Goal: Task Accomplishment & Management: Manage account settings

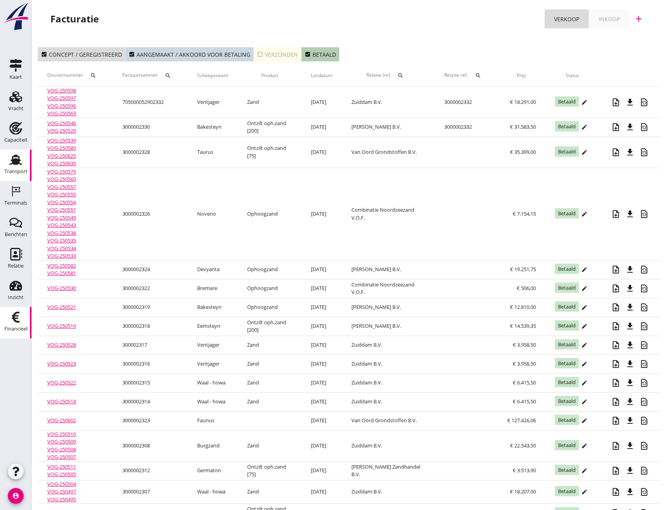
click at [14, 159] on use at bounding box center [15, 160] width 13 height 10
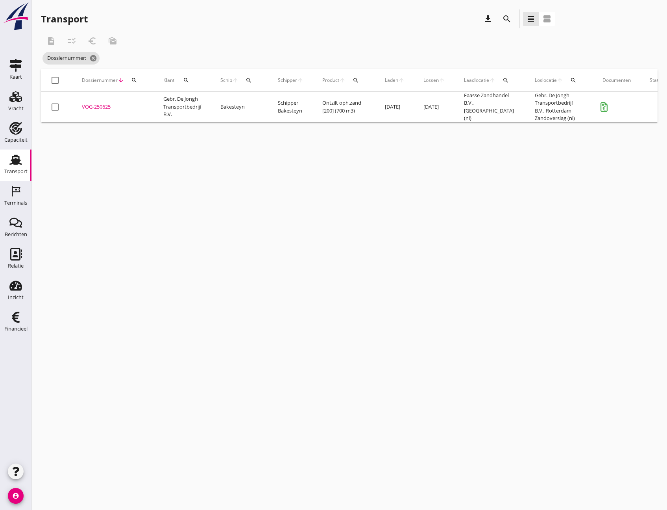
click at [13, 172] on div "Transport" at bounding box center [15, 171] width 23 height 5
click at [122, 57] on icon "cancel" at bounding box center [123, 58] width 8 height 8
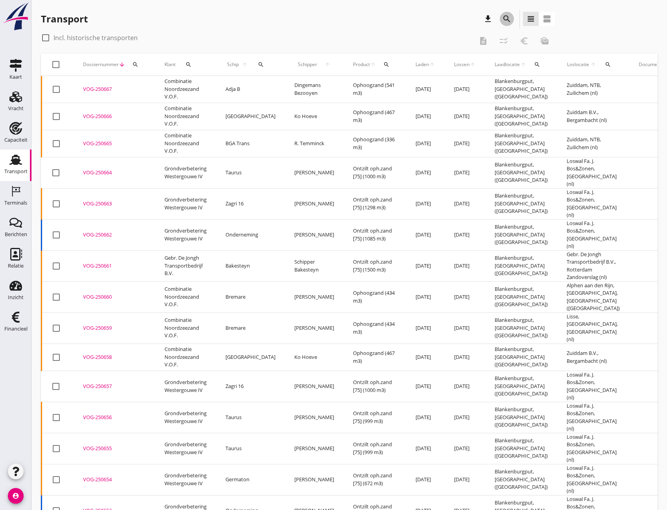
click at [510, 15] on icon "search" at bounding box center [506, 18] width 9 height 9
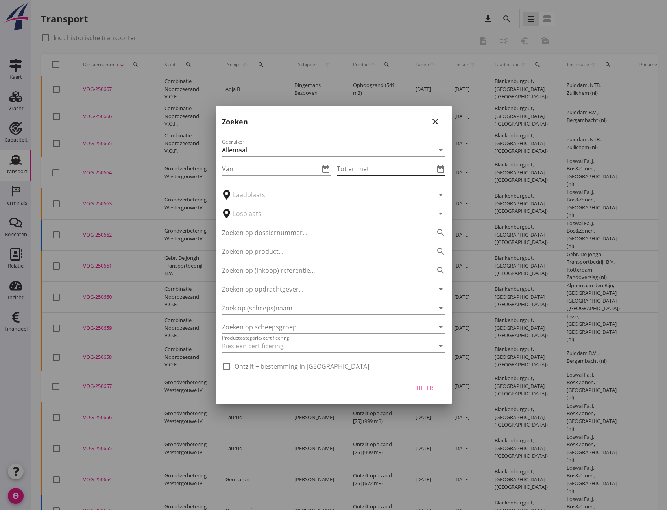
click at [386, 174] on input "Tot en met" at bounding box center [386, 169] width 98 height 13
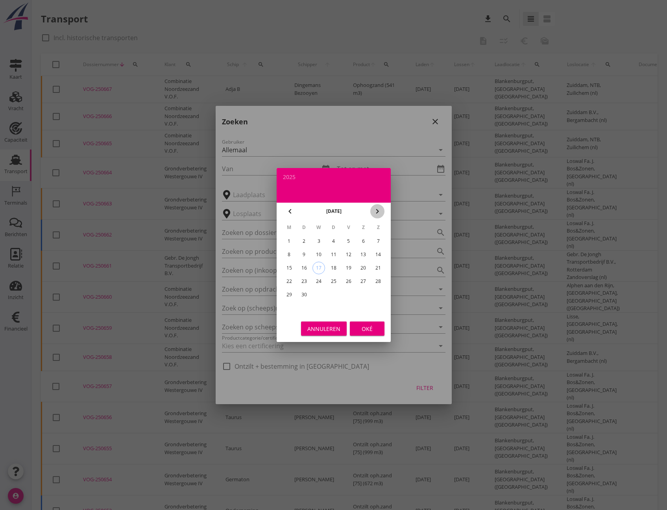
click at [380, 209] on icon "chevron_right" at bounding box center [377, 211] width 9 height 9
click at [284, 207] on button "chevron_left" at bounding box center [290, 211] width 14 height 14
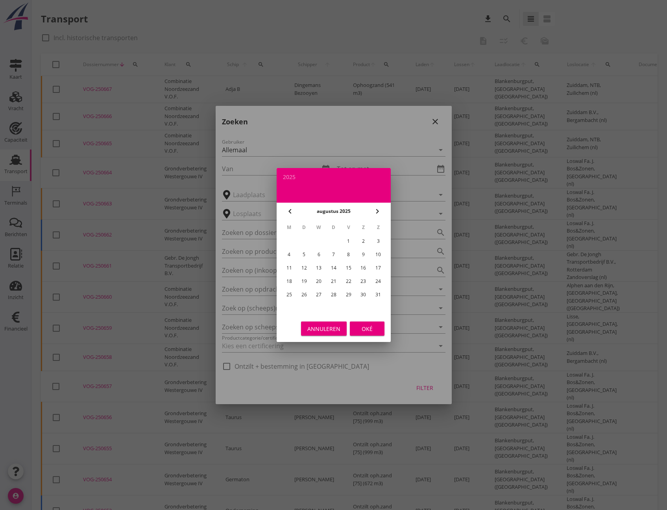
click at [377, 293] on div "31" at bounding box center [378, 294] width 13 height 13
type input "[DATE]"
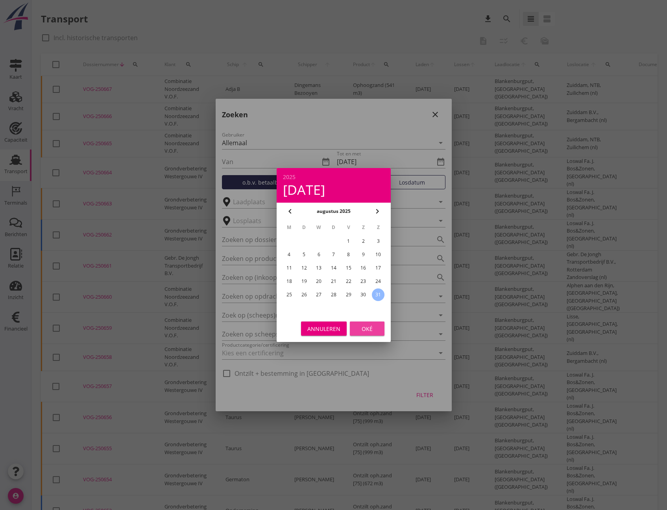
click at [366, 331] on div "Oké" at bounding box center [367, 329] width 22 height 8
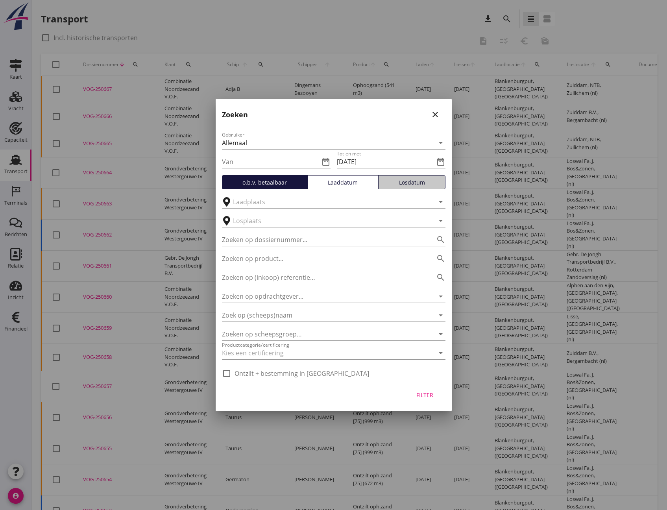
click at [419, 177] on button "Losdatum" at bounding box center [411, 182] width 67 height 14
click at [427, 397] on div "Filter" at bounding box center [425, 395] width 22 height 8
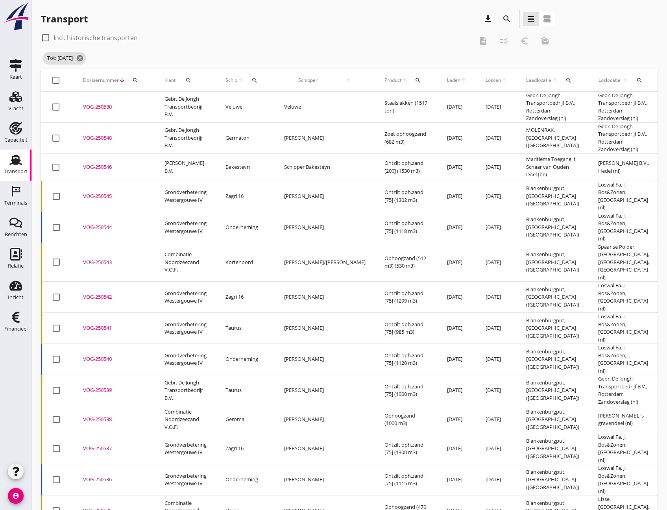
click at [102, 107] on div "VOG-250580" at bounding box center [114, 107] width 63 height 8
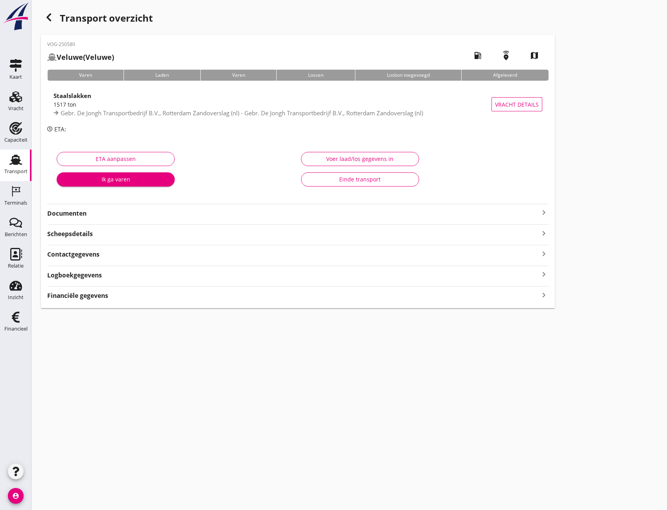
click at [543, 298] on icon "keyboard_arrow_right" at bounding box center [543, 295] width 9 height 11
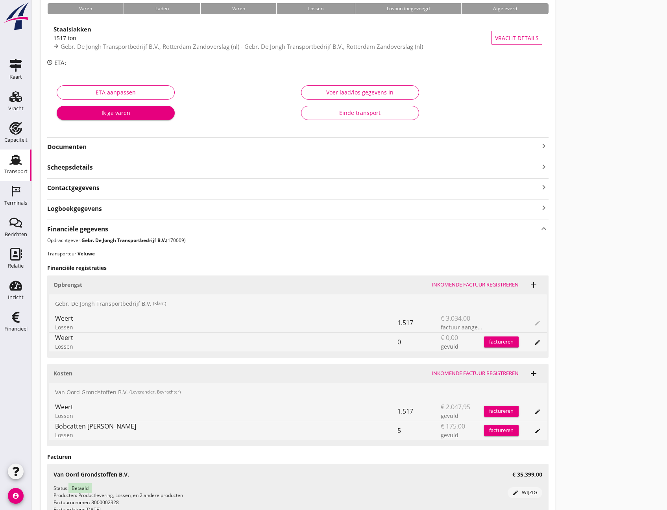
scroll to position [79, 0]
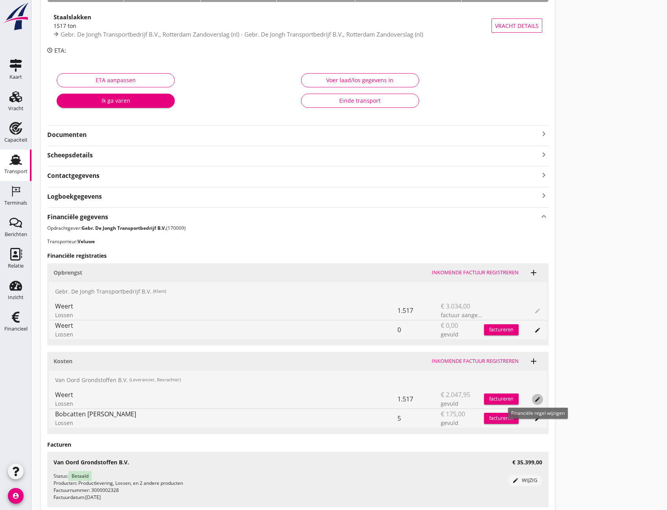
click at [538, 401] on icon "edit" at bounding box center [537, 399] width 6 height 6
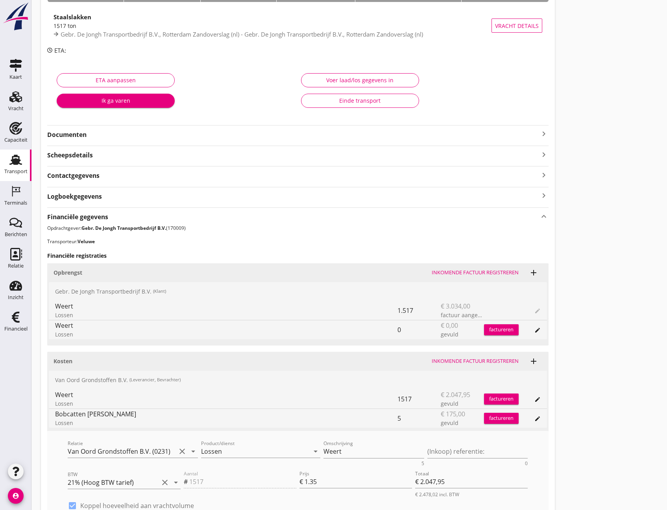
click at [643, 331] on div "Transport overzicht VOG-250580 Veluwe (Veluwe) local_gas_station emergency_shar…" at bounding box center [349, 291] width 636 height 740
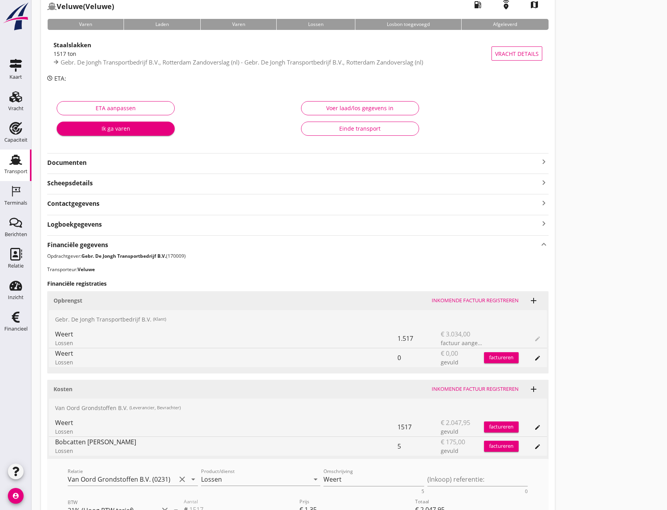
scroll to position [39, 0]
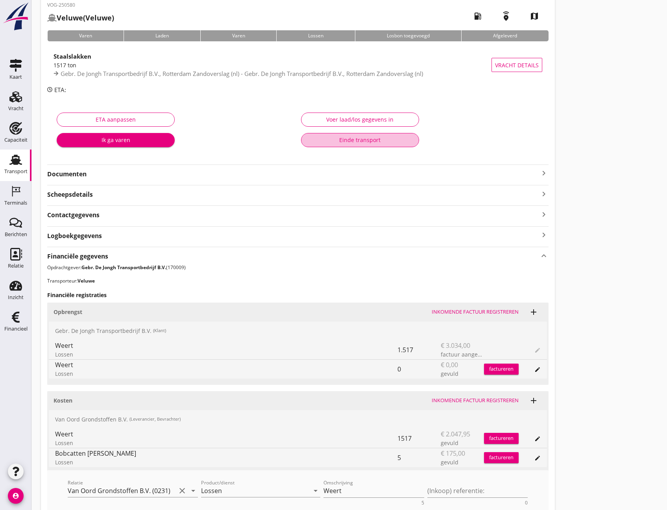
click at [334, 144] on div "Einde transport" at bounding box center [360, 140] width 105 height 8
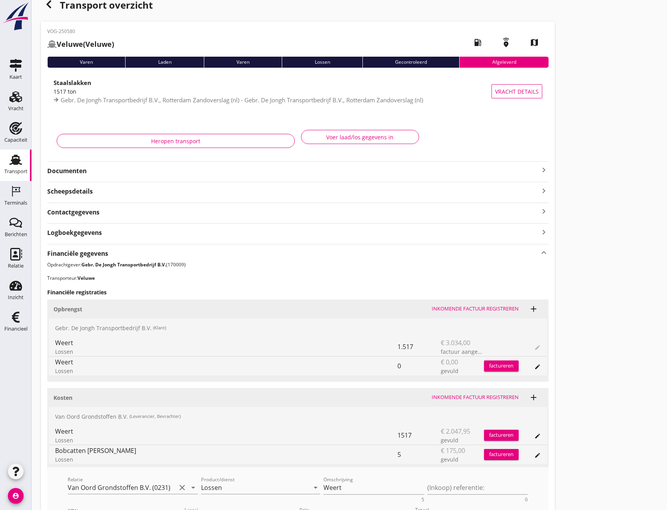
scroll to position [0, 0]
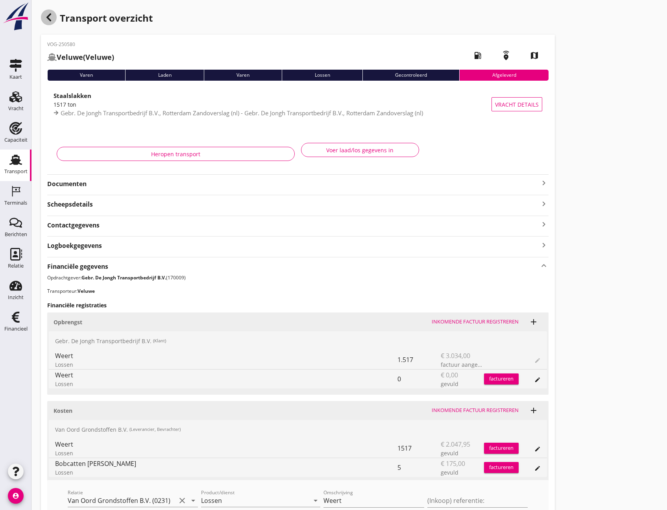
click at [50, 20] on use "button" at bounding box center [48, 17] width 5 height 8
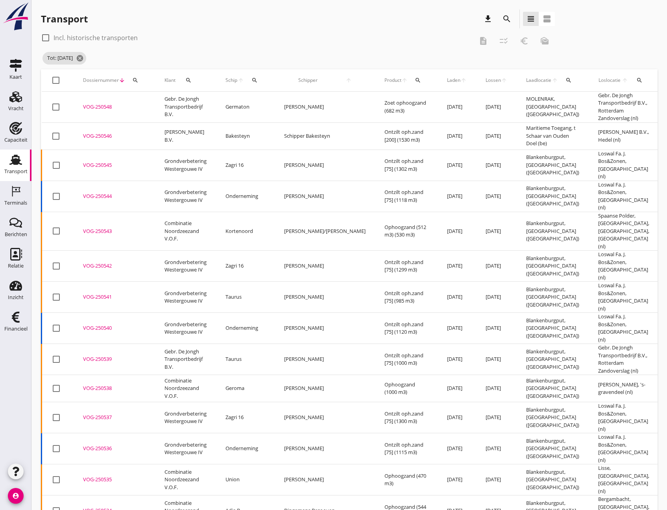
click at [94, 139] on div "VOG-250546" at bounding box center [114, 136] width 63 height 8
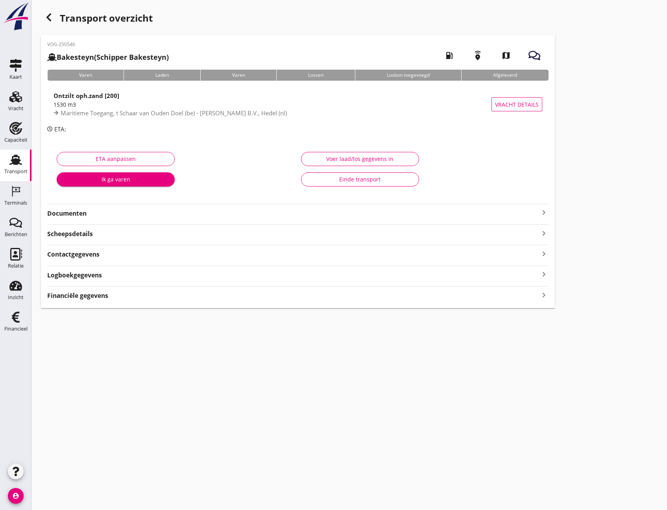
click at [545, 298] on icon "keyboard_arrow_right" at bounding box center [543, 295] width 9 height 11
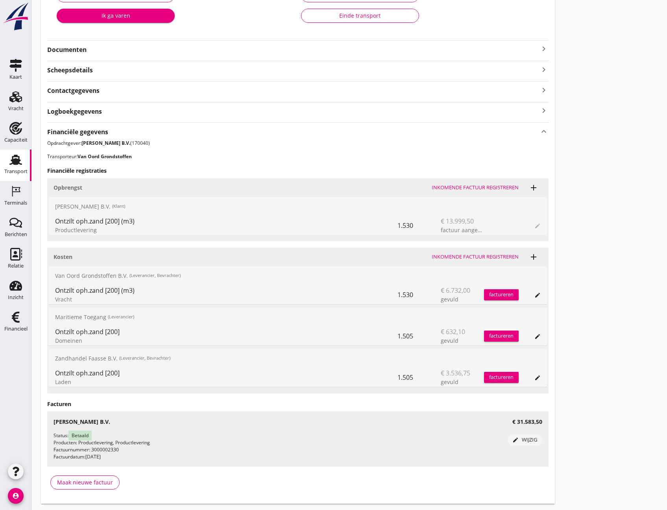
scroll to position [186, 0]
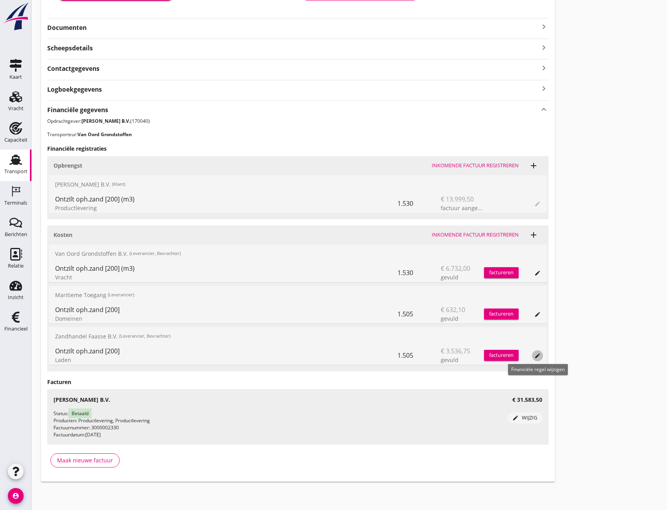
click at [538, 356] on icon "edit" at bounding box center [537, 356] width 6 height 6
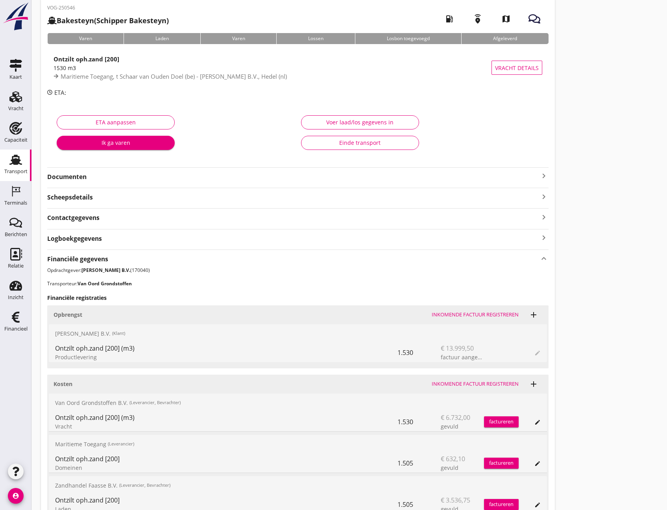
scroll to position [0, 0]
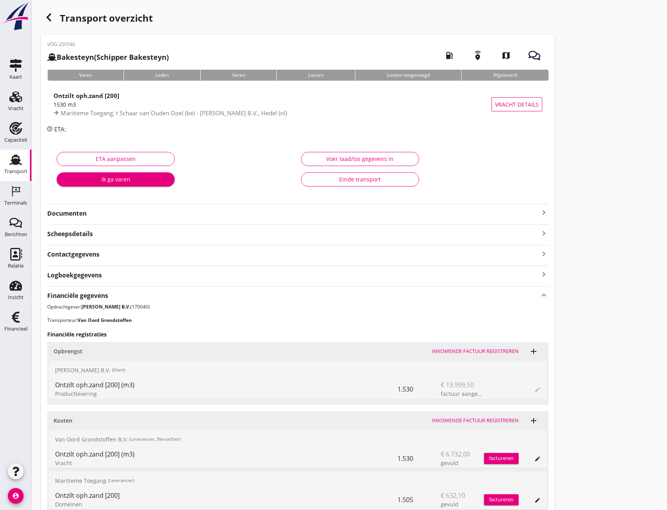
click at [346, 184] on button "Einde transport" at bounding box center [360, 179] width 118 height 14
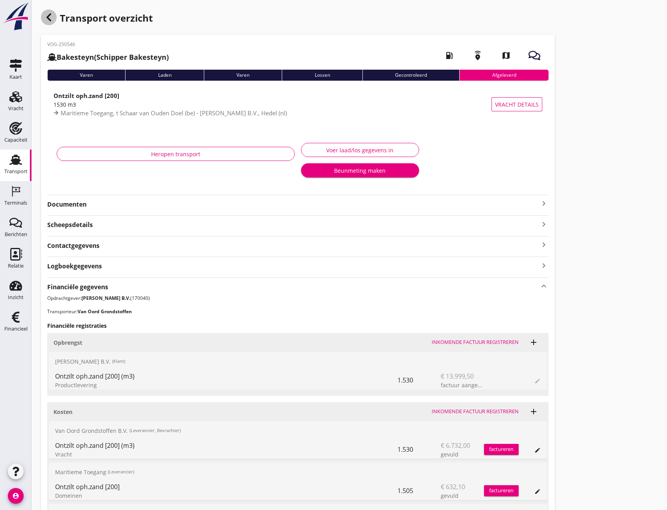
click at [44, 13] on div "button" at bounding box center [49, 17] width 16 height 16
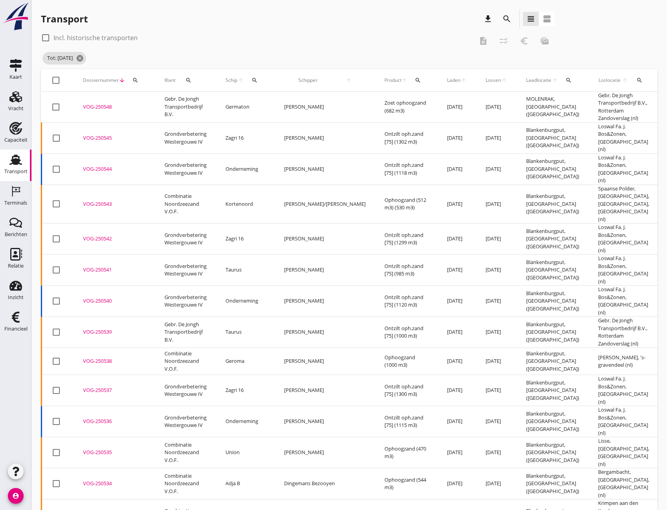
click at [97, 137] on div "VOG-250545" at bounding box center [114, 138] width 63 height 8
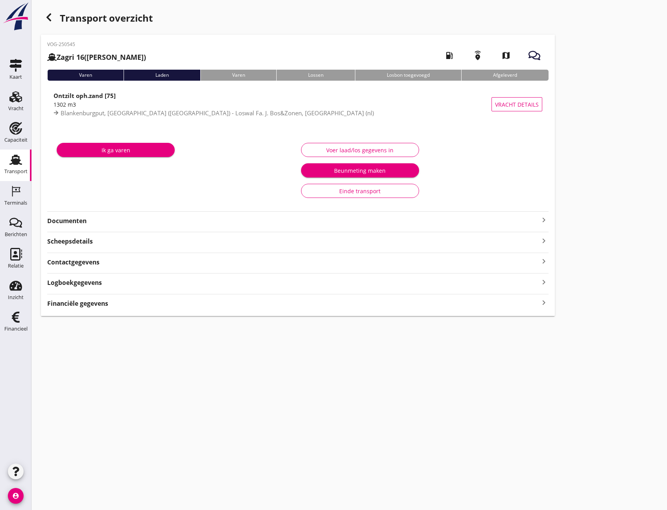
click at [544, 304] on icon "keyboard_arrow_right" at bounding box center [543, 303] width 9 height 11
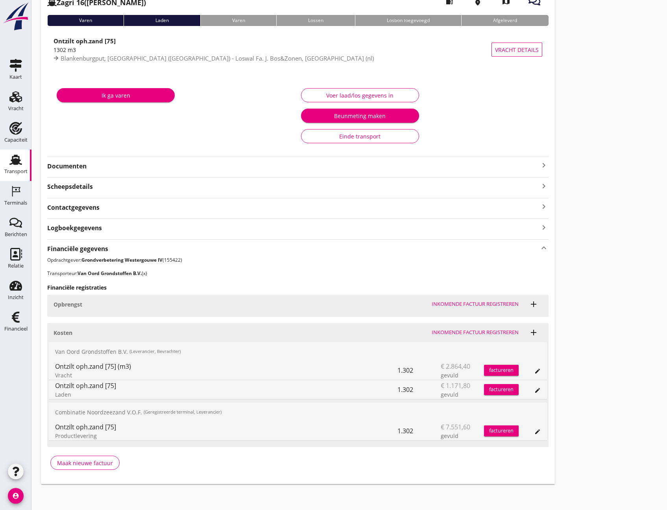
scroll to position [57, 0]
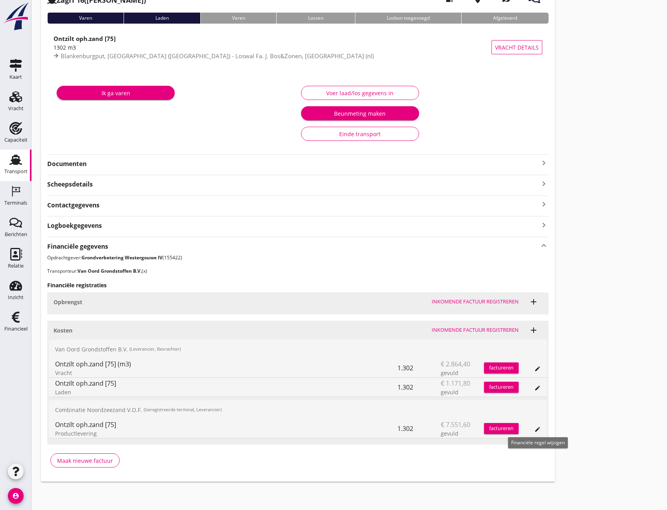
click at [537, 428] on icon "edit" at bounding box center [537, 429] width 6 height 6
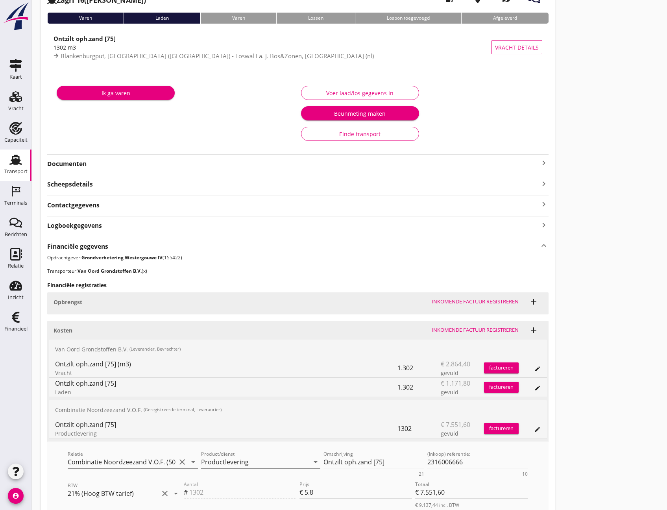
click at [335, 133] on div "Einde transport" at bounding box center [360, 134] width 105 height 8
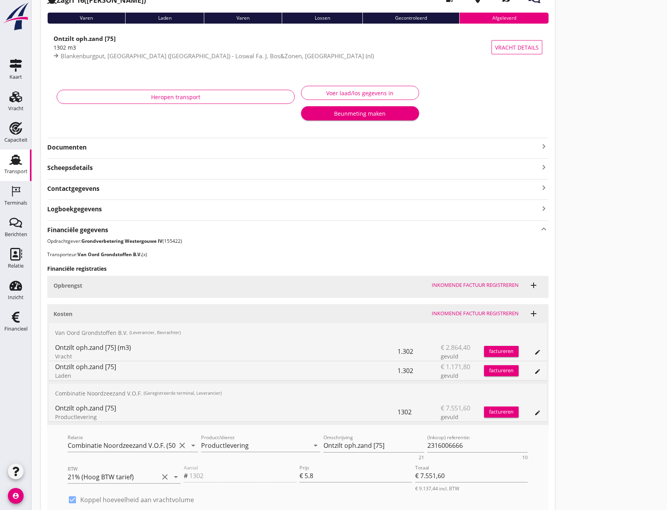
scroll to position [0, 0]
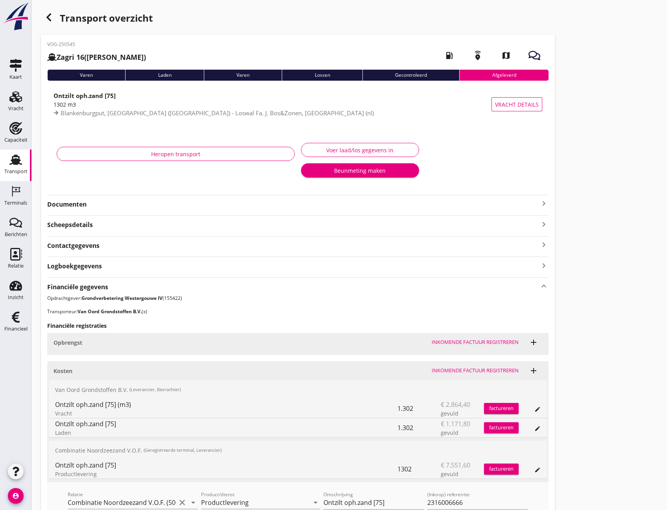
click at [49, 20] on icon "button" at bounding box center [48, 17] width 9 height 9
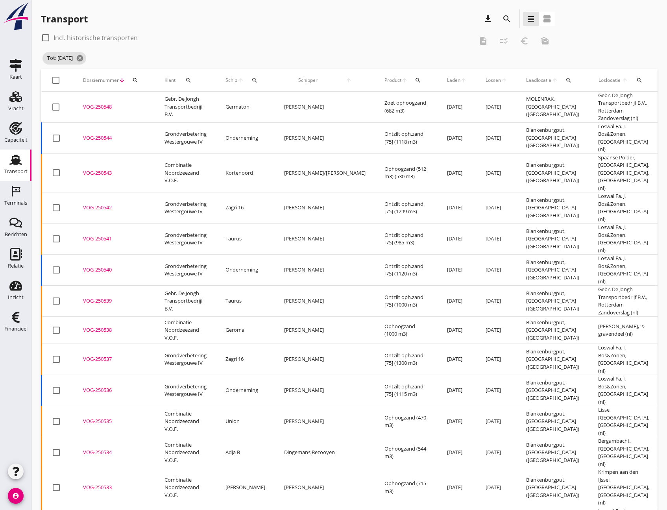
click at [97, 135] on div "VOG-250544" at bounding box center [114, 138] width 63 height 8
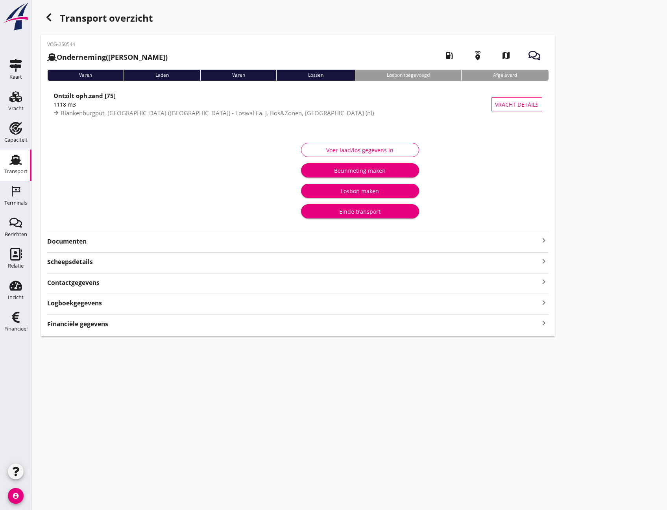
click at [543, 323] on icon "keyboard_arrow_right" at bounding box center [543, 323] width 9 height 11
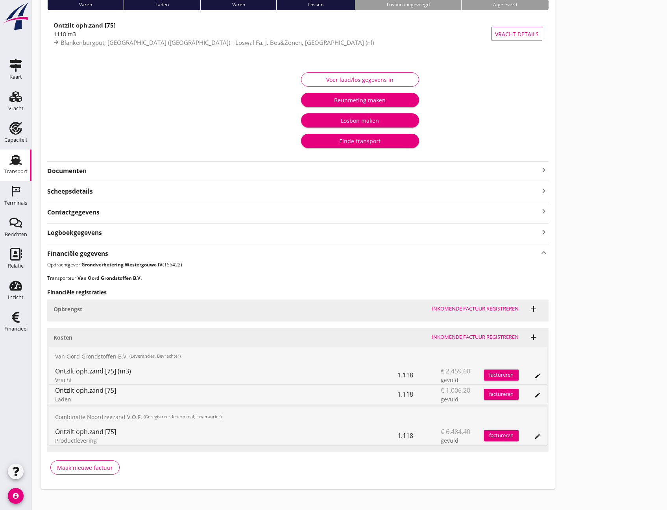
scroll to position [78, 0]
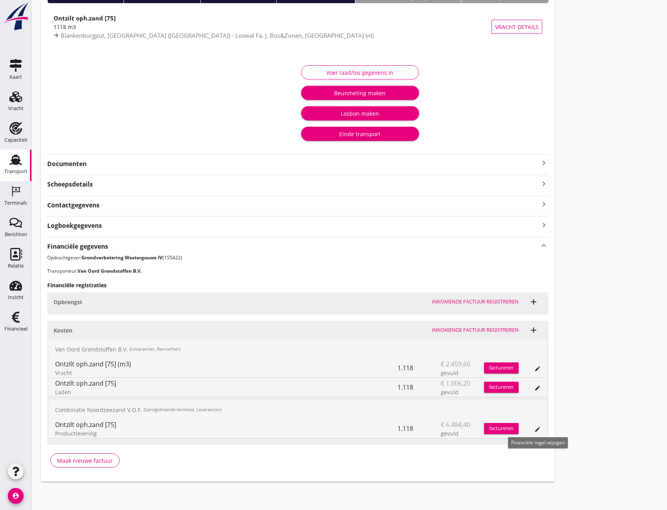
click at [536, 429] on icon "edit" at bounding box center [537, 429] width 6 height 6
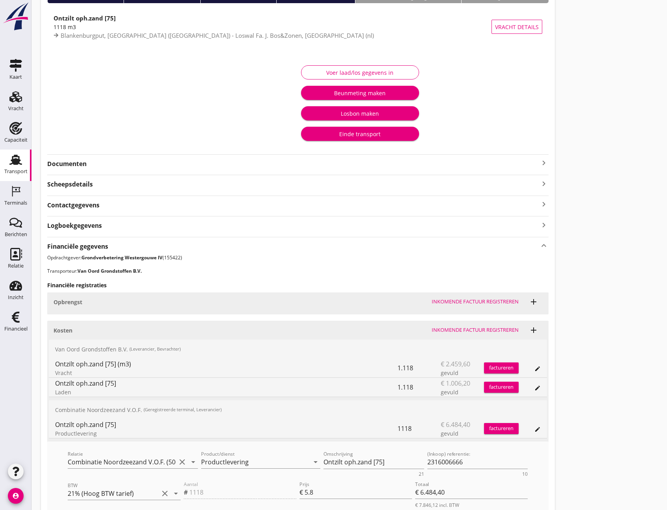
click at [355, 135] on div "Einde transport" at bounding box center [359, 134] width 105 height 8
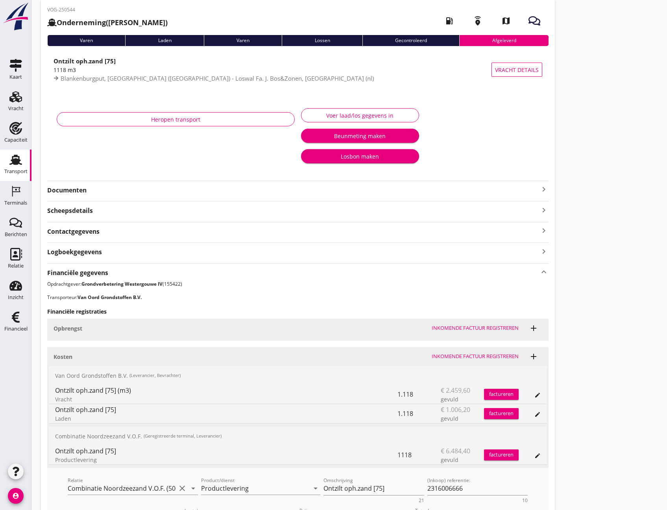
scroll to position [0, 0]
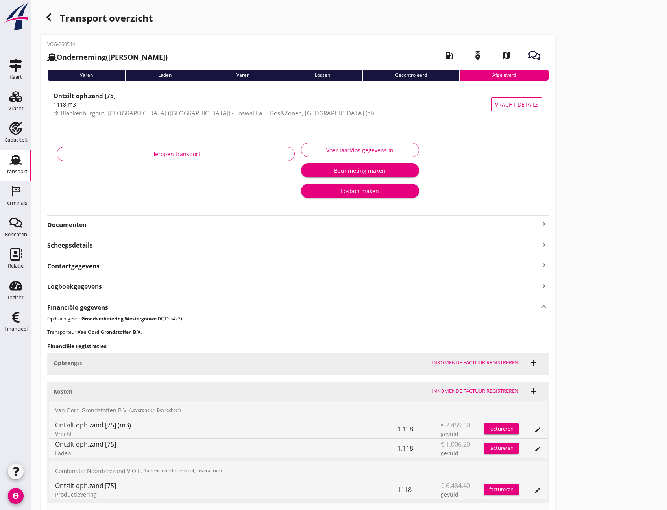
click at [50, 21] on icon "button" at bounding box center [48, 17] width 9 height 9
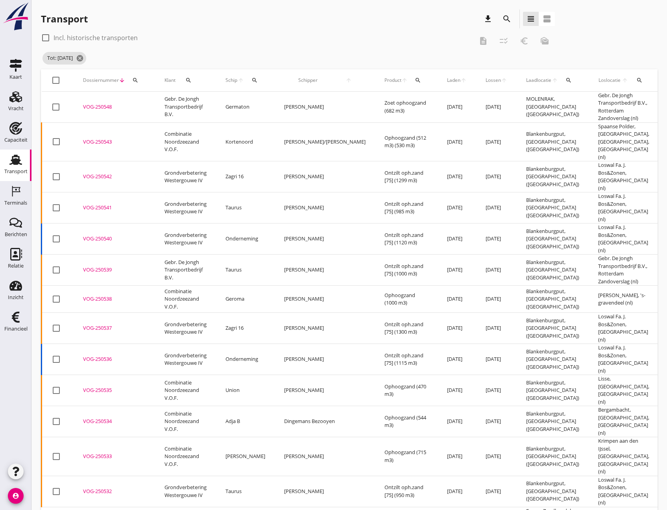
click at [86, 138] on div "VOG-250543" at bounding box center [114, 142] width 63 height 8
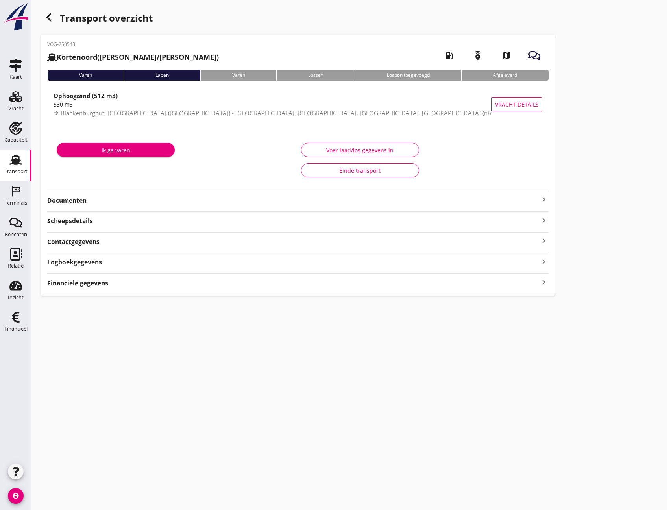
click at [540, 283] on icon "keyboard_arrow_right" at bounding box center [543, 282] width 9 height 11
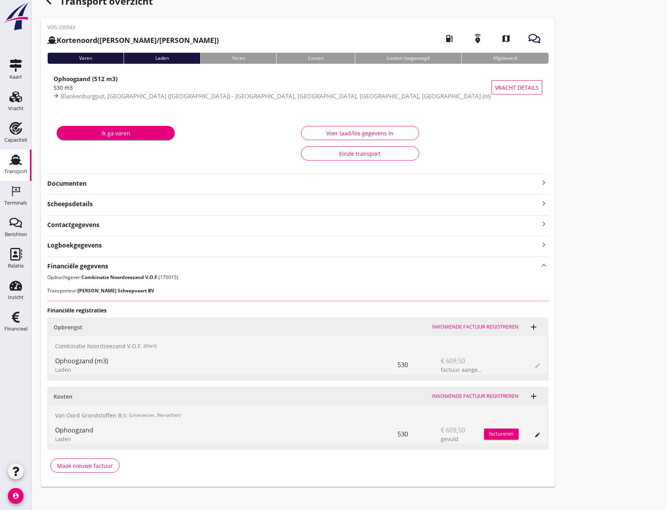
scroll to position [22, 0]
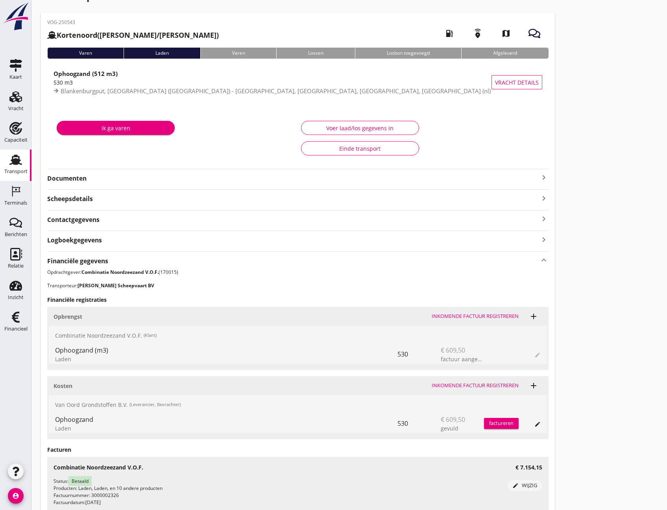
click at [366, 147] on div "Einde transport" at bounding box center [360, 148] width 105 height 8
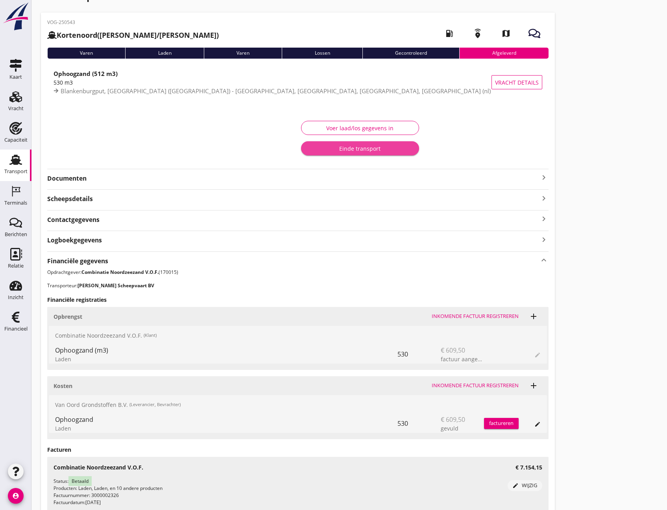
click at [364, 150] on div "Einde transport" at bounding box center [359, 148] width 105 height 8
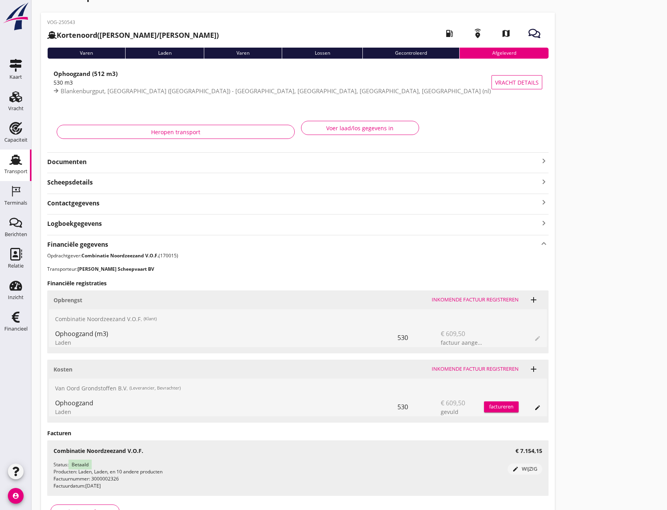
scroll to position [0, 0]
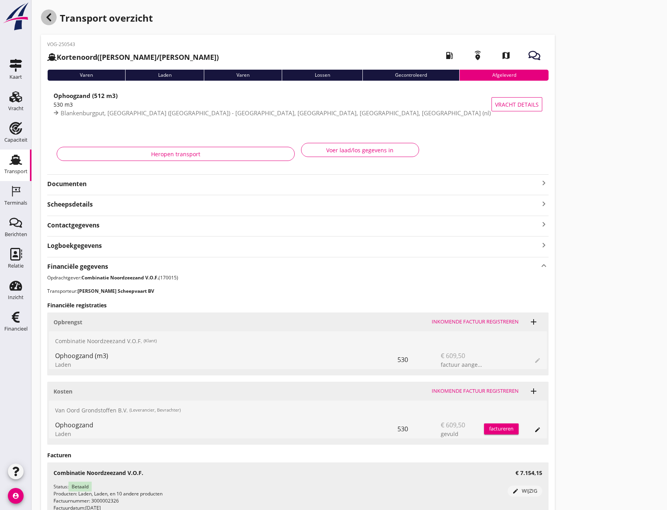
click at [49, 18] on icon "button" at bounding box center [48, 17] width 9 height 9
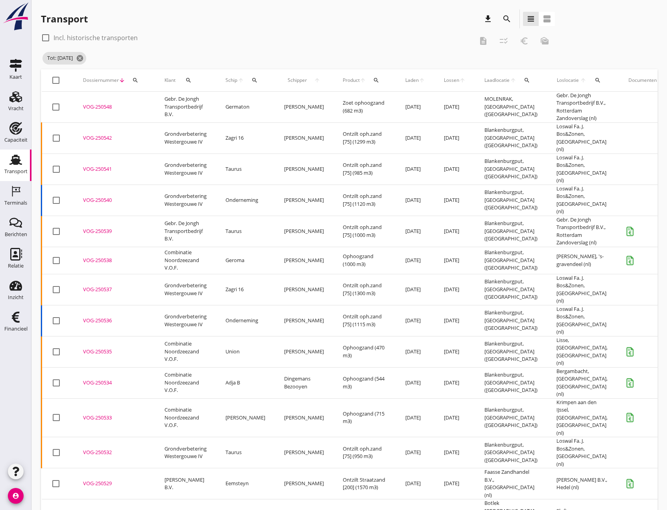
click at [99, 134] on div "VOG-250542" at bounding box center [114, 138] width 63 height 8
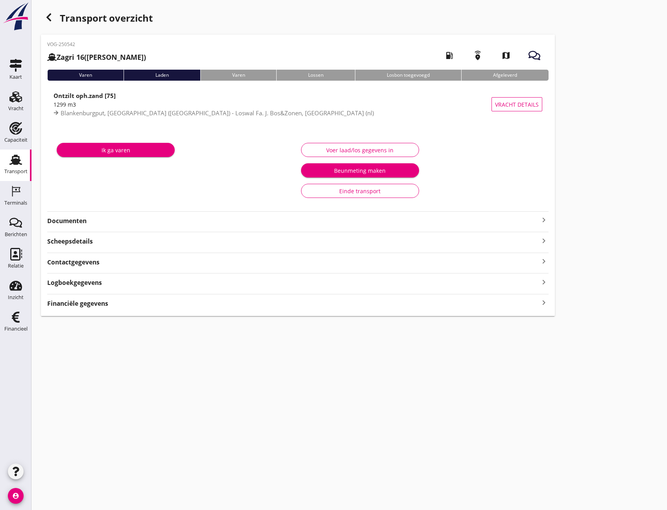
click at [533, 303] on div "Financiële gegevens keyboard_arrow_right" at bounding box center [297, 303] width 501 height 11
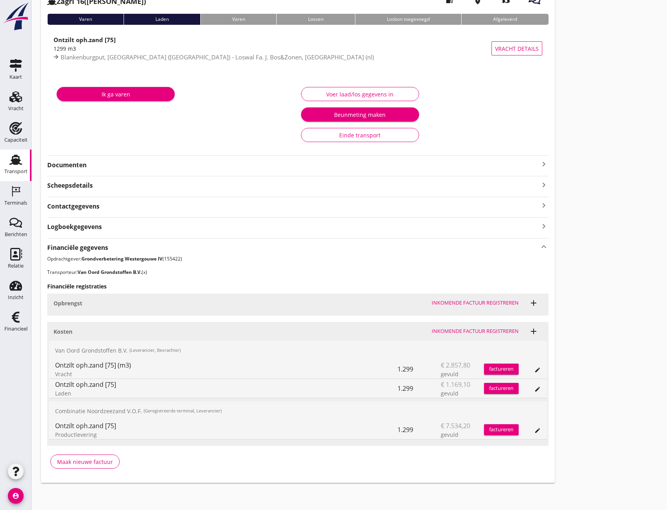
scroll to position [57, 0]
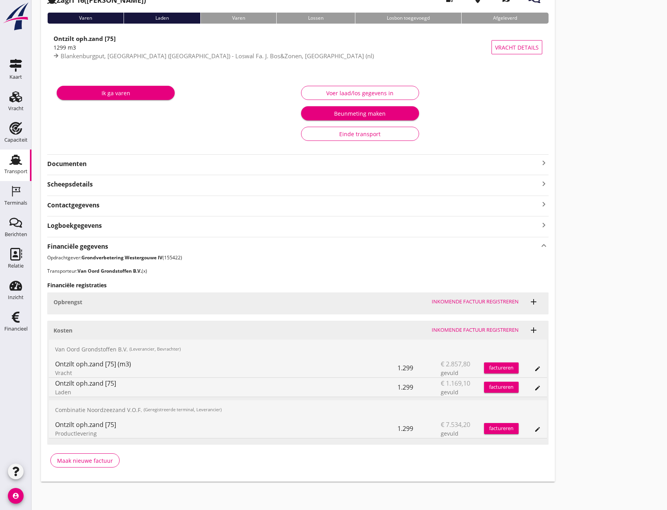
click at [537, 426] on icon "edit" at bounding box center [537, 429] width 6 height 6
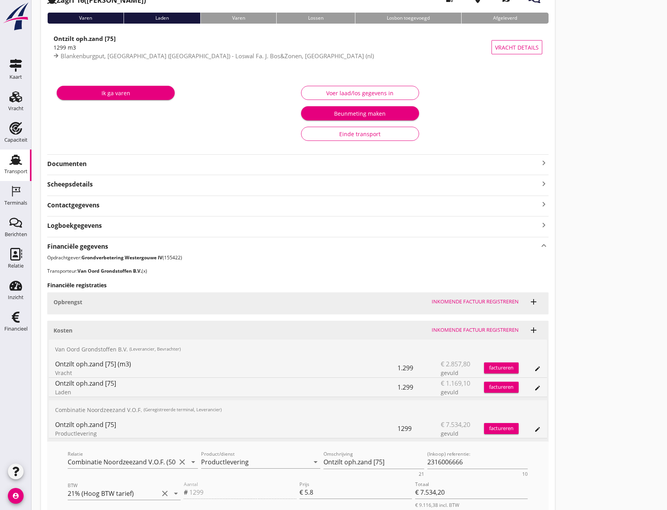
click at [337, 136] on div "Einde transport" at bounding box center [360, 134] width 105 height 8
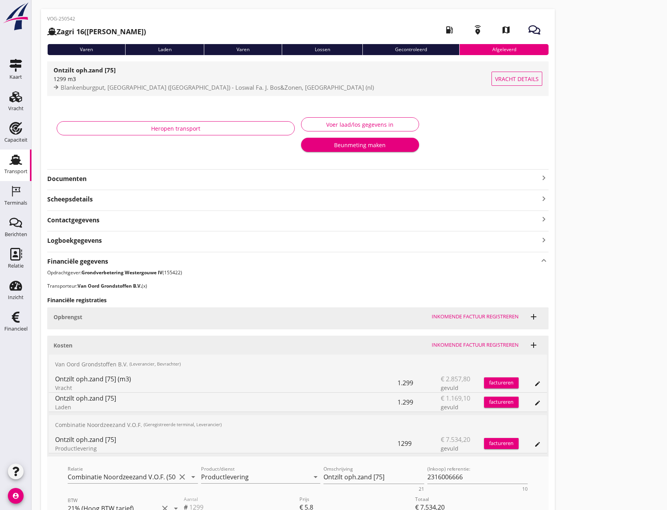
scroll to position [0, 0]
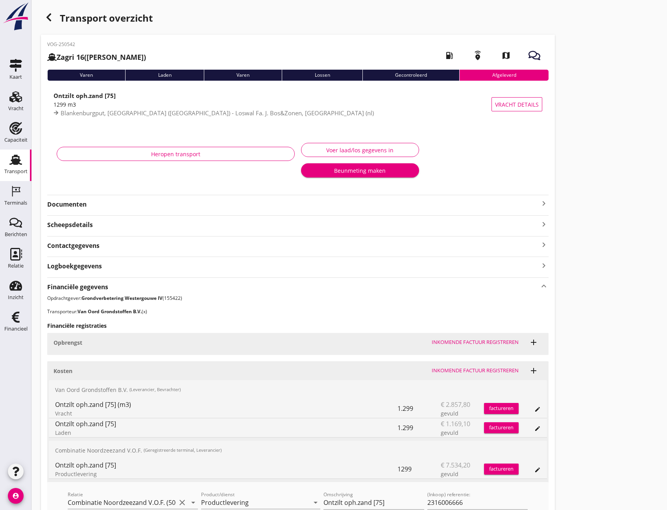
click at [52, 22] on icon "button" at bounding box center [48, 17] width 9 height 9
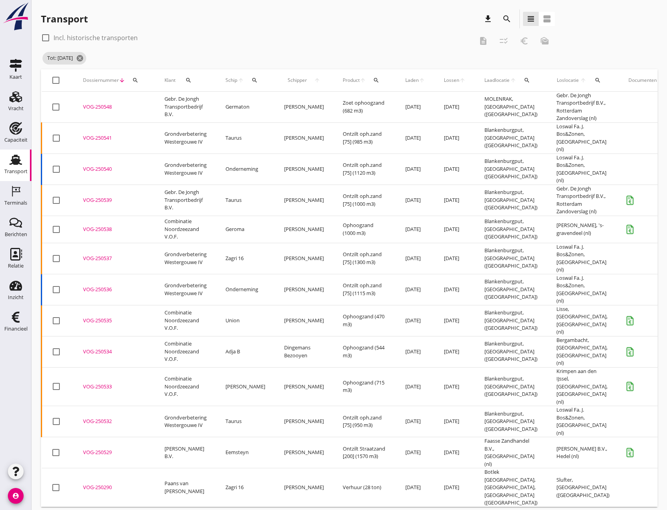
click at [102, 137] on div "VOG-250541" at bounding box center [114, 138] width 63 height 8
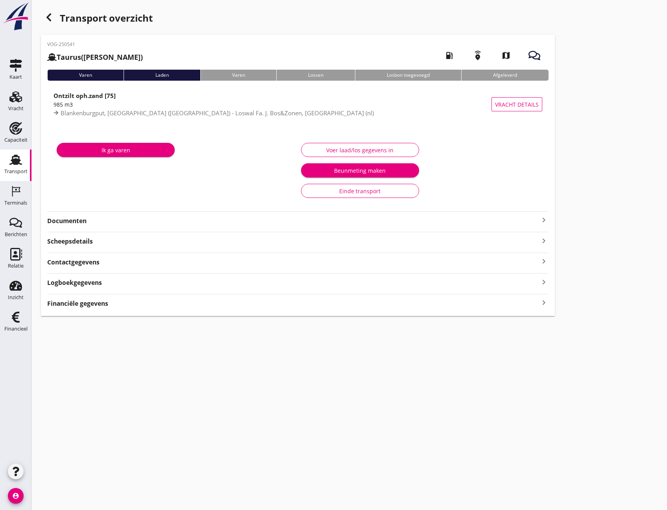
click at [540, 307] on icon "keyboard_arrow_right" at bounding box center [543, 303] width 9 height 11
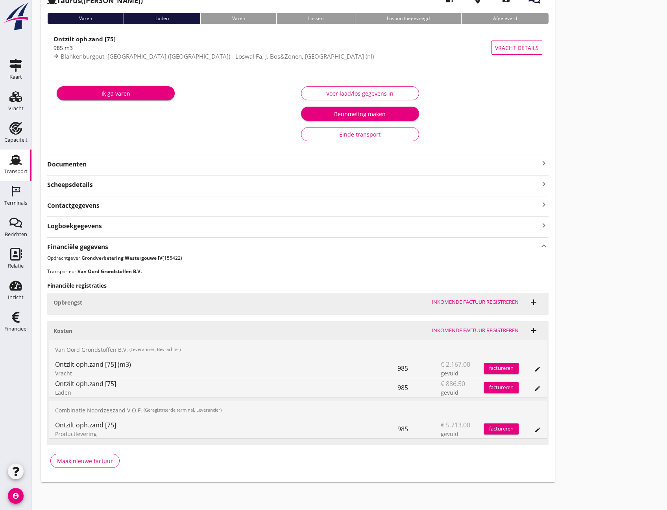
scroll to position [57, 0]
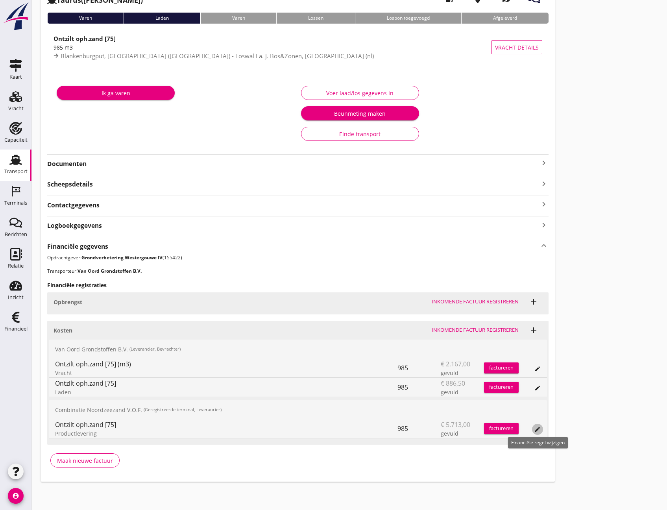
click at [536, 427] on icon "edit" at bounding box center [537, 429] width 6 height 6
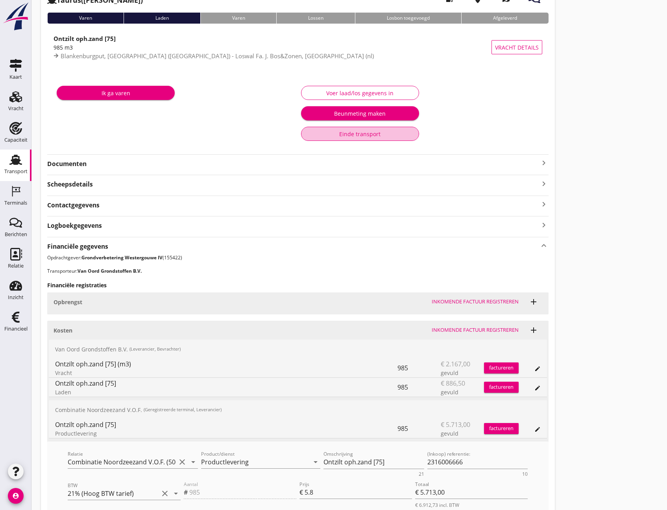
click at [368, 140] on button "Einde transport" at bounding box center [360, 134] width 118 height 14
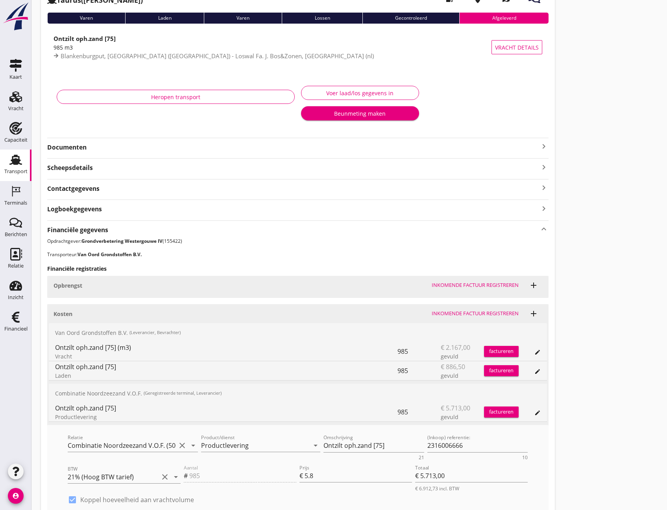
scroll to position [0, 0]
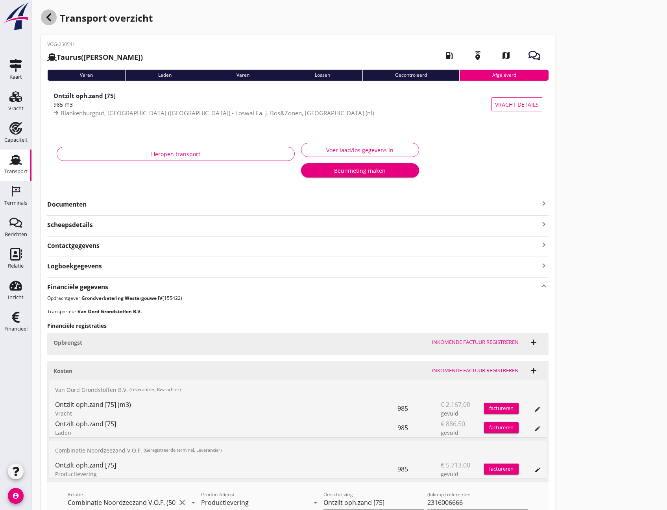
click at [48, 20] on icon "button" at bounding box center [48, 17] width 9 height 9
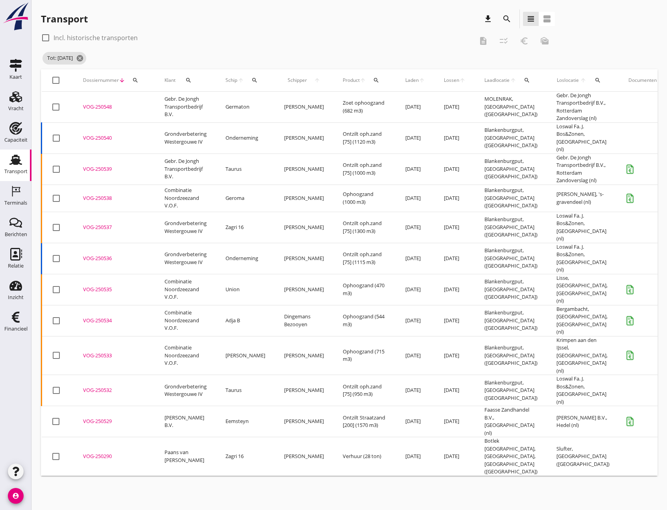
click at [92, 137] on div "VOG-250540" at bounding box center [114, 138] width 63 height 8
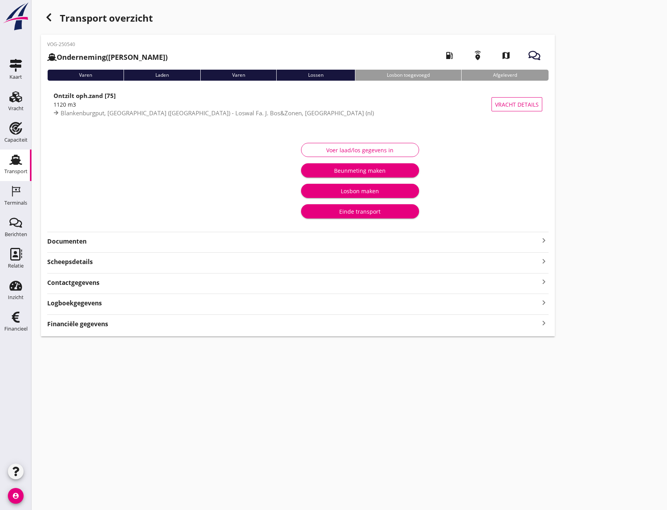
click at [543, 324] on icon "keyboard_arrow_right" at bounding box center [543, 323] width 9 height 11
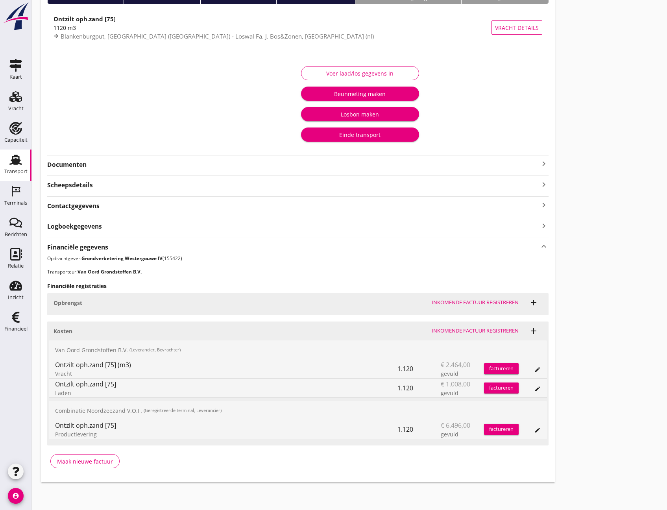
scroll to position [78, 0]
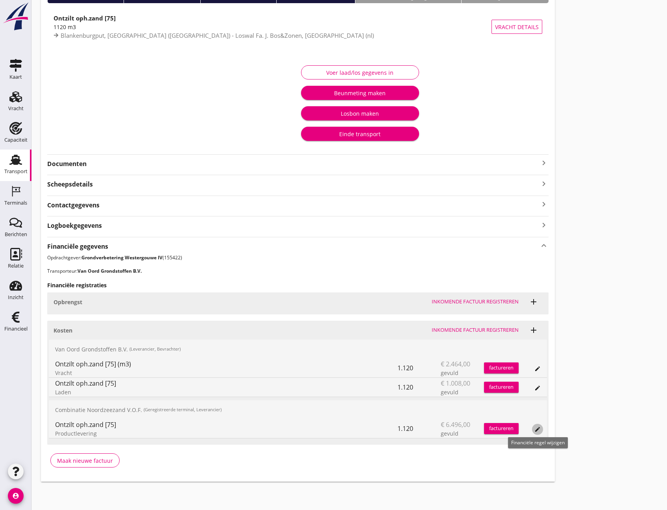
click at [538, 433] on button "edit" at bounding box center [537, 429] width 11 height 11
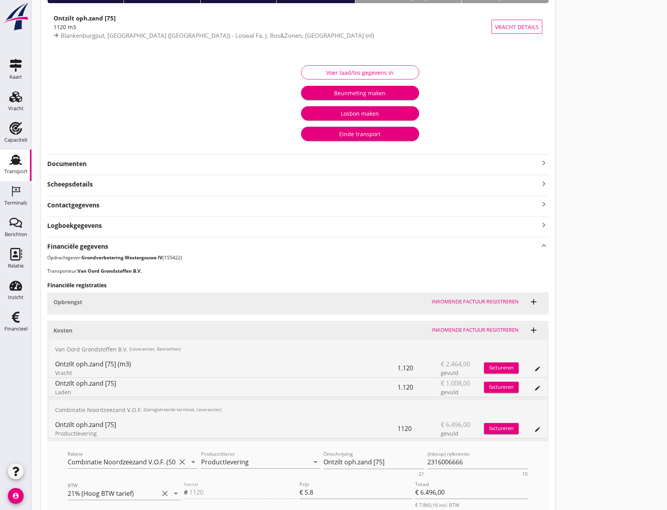
click at [355, 136] on div "Einde transport" at bounding box center [359, 134] width 105 height 8
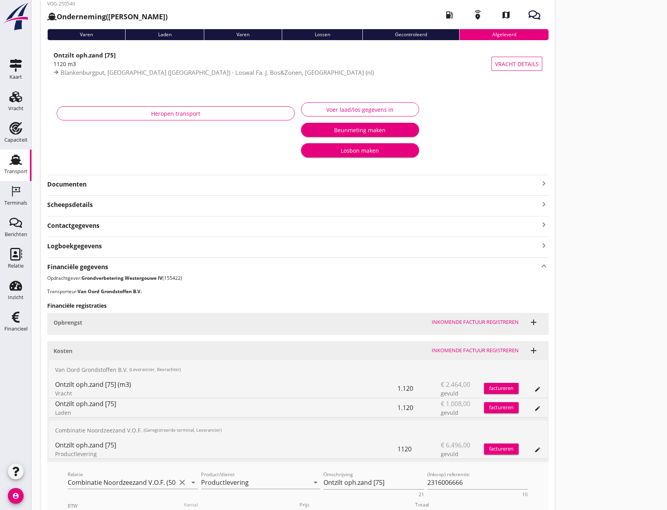
scroll to position [0, 0]
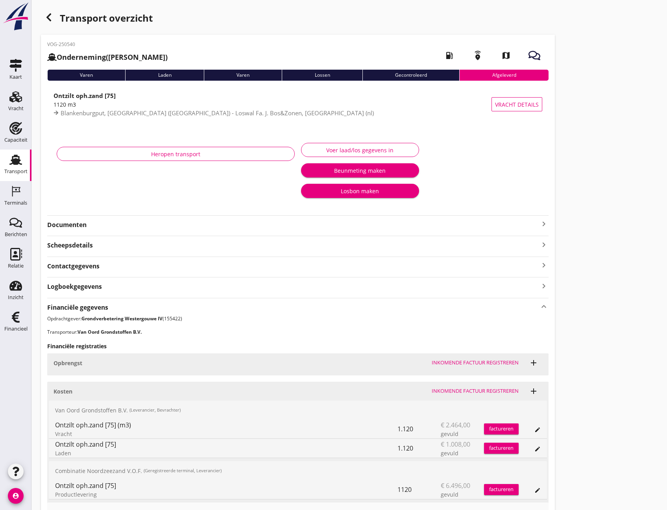
click at [49, 21] on icon "button" at bounding box center [48, 17] width 9 height 9
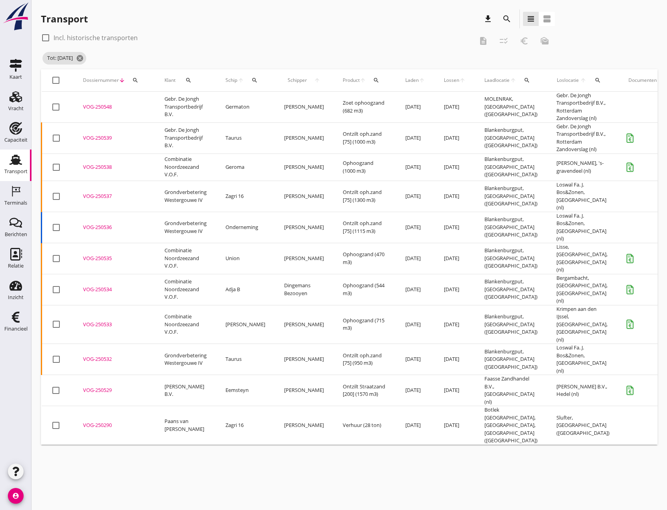
click at [96, 138] on div "VOG-250539" at bounding box center [114, 138] width 63 height 8
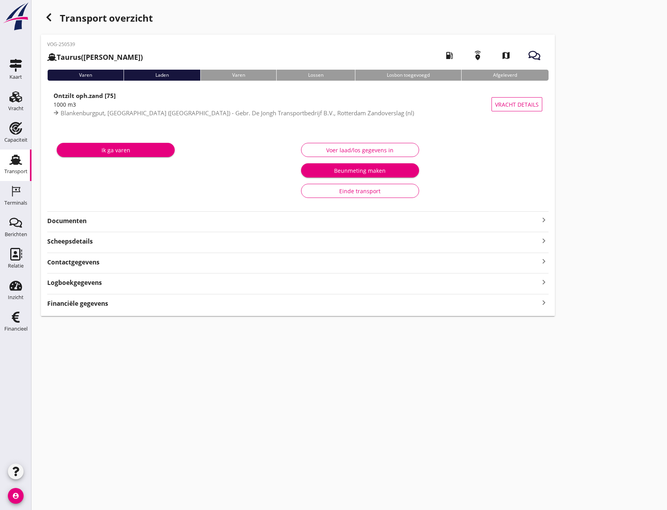
click at [542, 300] on icon "keyboard_arrow_right" at bounding box center [543, 303] width 9 height 11
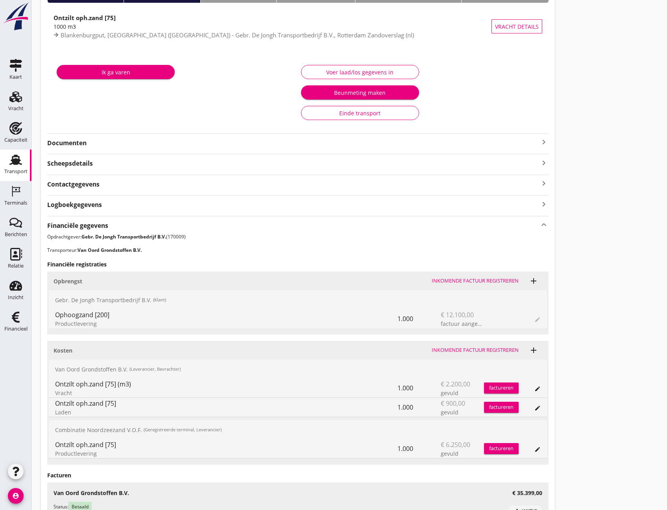
scroll to position [79, 0]
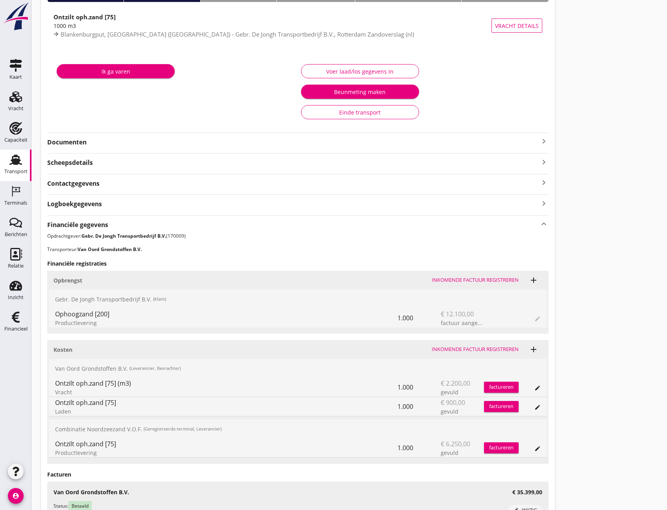
click at [537, 451] on icon "edit" at bounding box center [537, 449] width 6 height 6
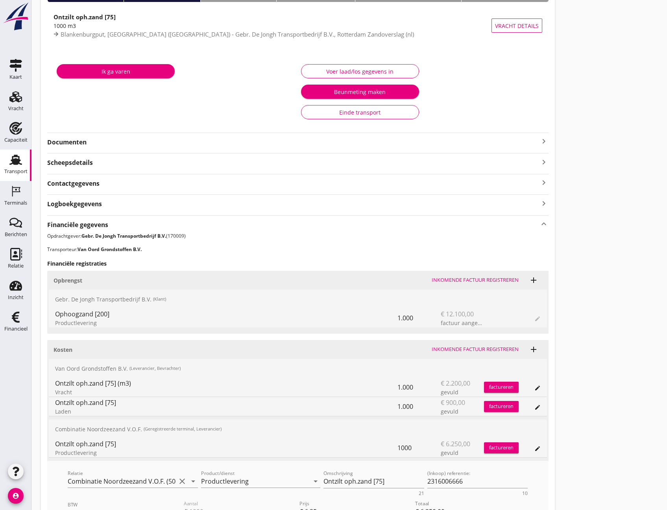
click at [346, 114] on div "Einde transport" at bounding box center [360, 112] width 105 height 8
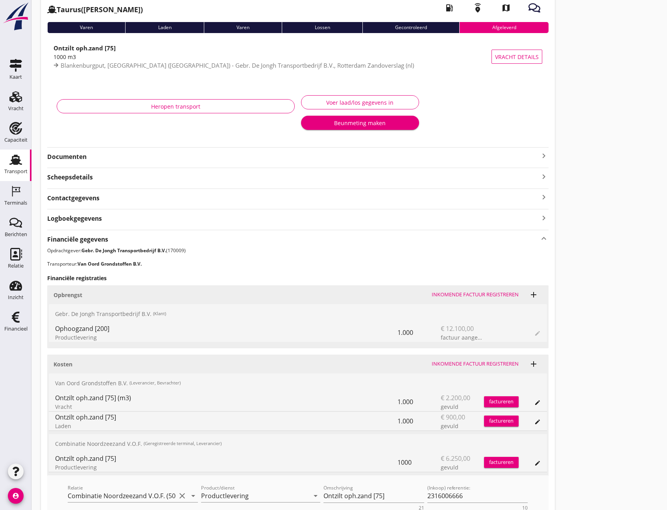
scroll to position [0, 0]
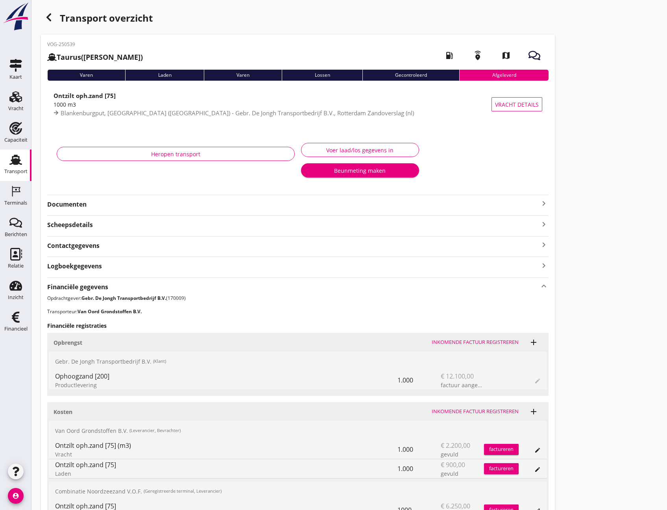
click at [48, 18] on use "button" at bounding box center [48, 17] width 5 height 8
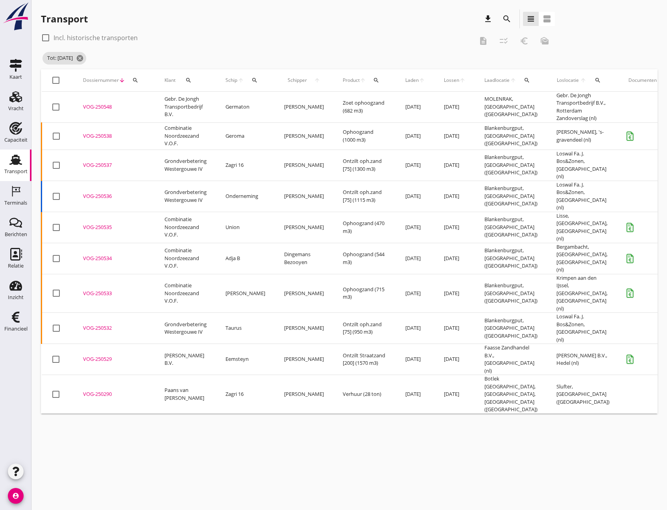
click at [107, 136] on div "VOG-250538" at bounding box center [114, 136] width 63 height 8
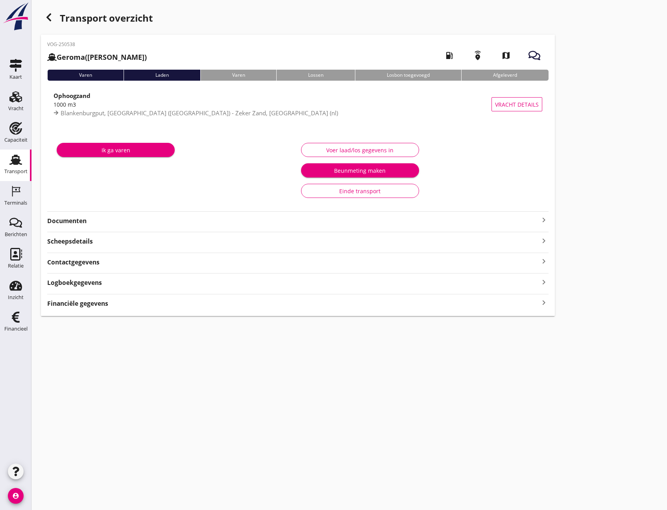
click at [542, 303] on icon "keyboard_arrow_right" at bounding box center [543, 303] width 9 height 11
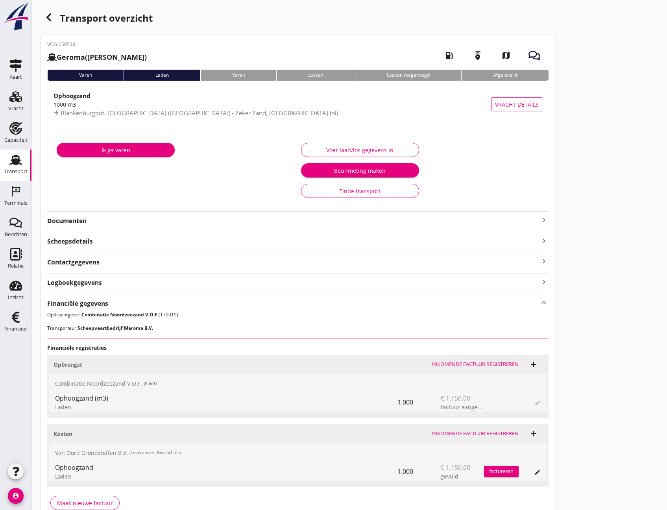
click at [356, 192] on div "Einde transport" at bounding box center [360, 191] width 105 height 8
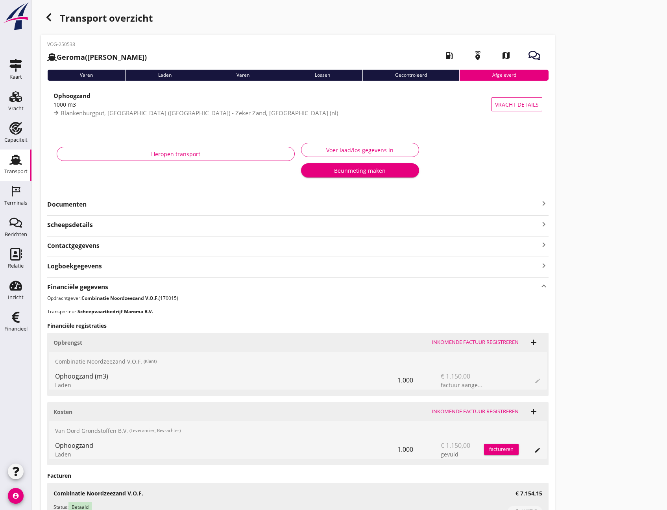
click at [51, 20] on icon "button" at bounding box center [48, 17] width 9 height 9
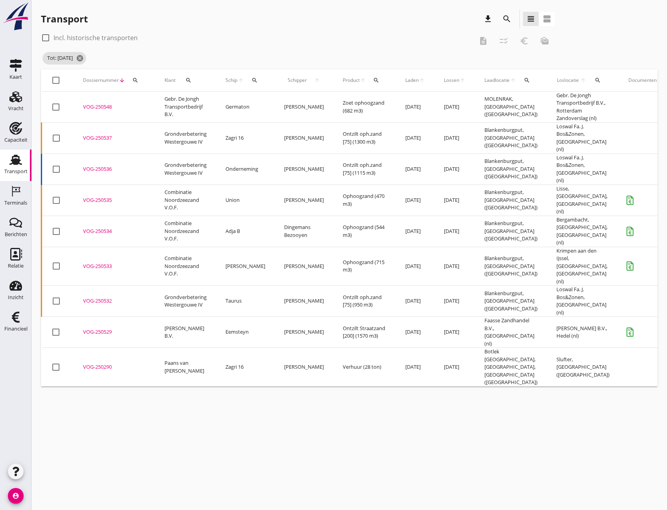
click at [106, 137] on div "VOG-250537" at bounding box center [114, 138] width 63 height 8
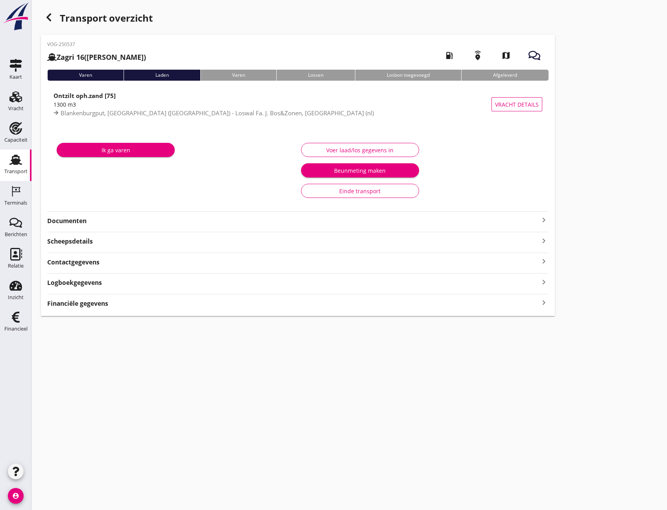
click at [547, 303] on icon "keyboard_arrow_right" at bounding box center [543, 303] width 9 height 11
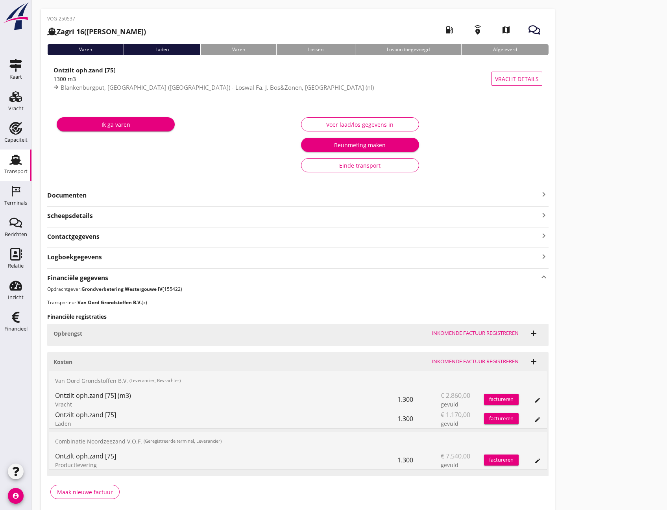
scroll to position [57, 0]
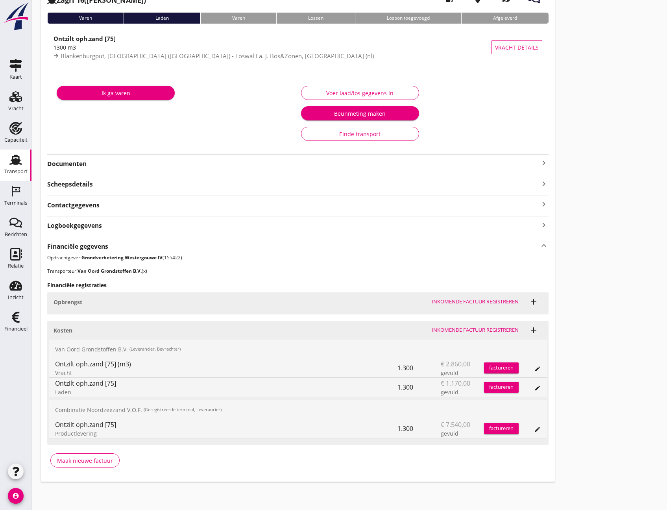
click at [539, 431] on icon "edit" at bounding box center [537, 429] width 6 height 6
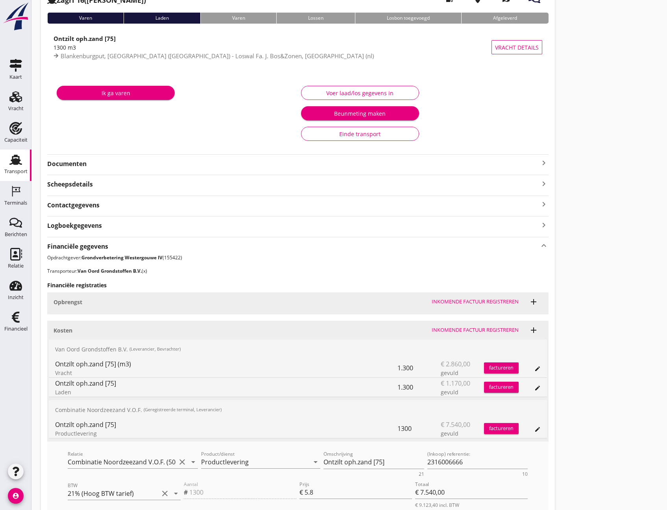
click at [361, 139] on button "Einde transport" at bounding box center [360, 134] width 118 height 14
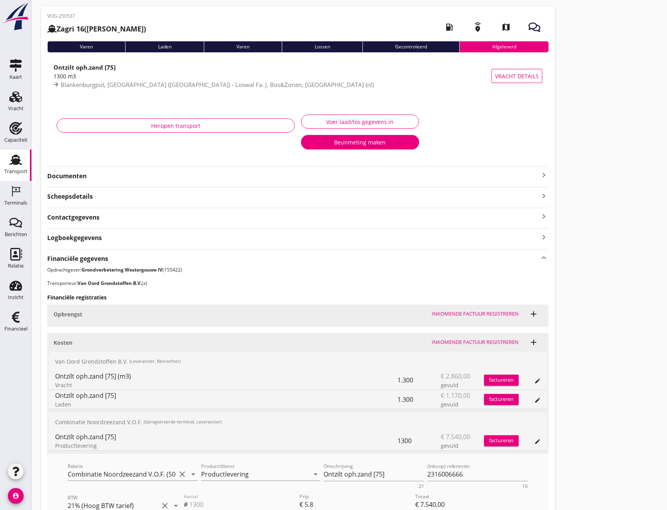
scroll to position [0, 0]
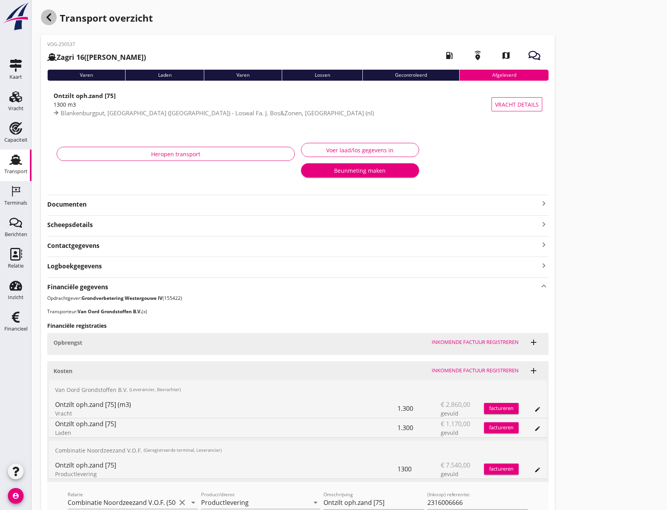
click at [48, 12] on div "button" at bounding box center [49, 17] width 16 height 16
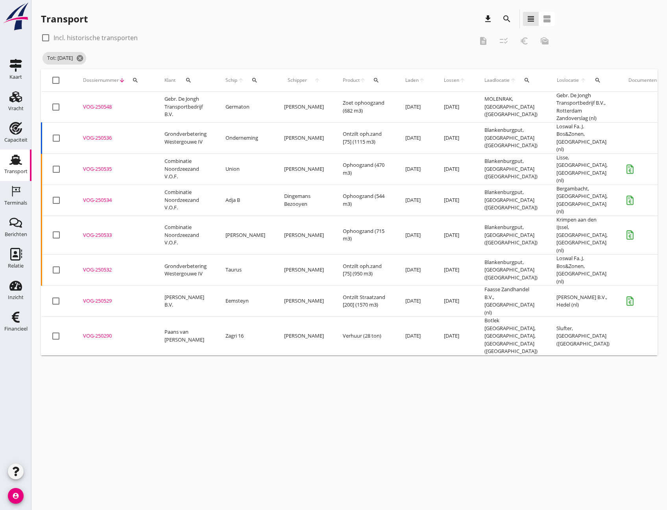
click at [94, 138] on div "VOG-250536" at bounding box center [114, 138] width 63 height 8
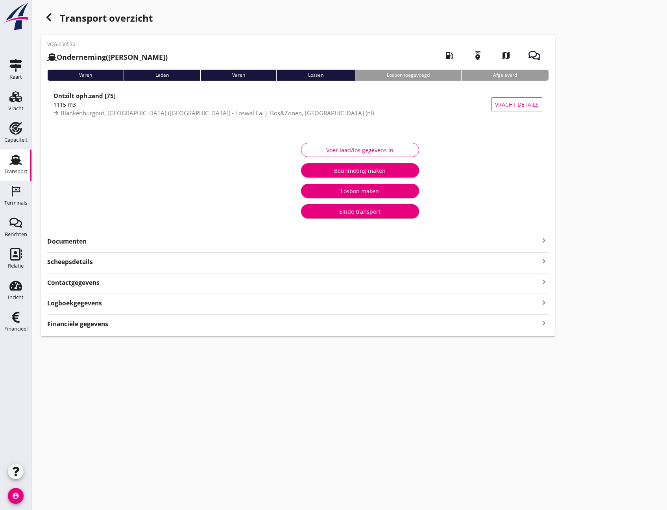
click at [536, 324] on div "Financiële gegevens keyboard_arrow_right" at bounding box center [297, 323] width 501 height 11
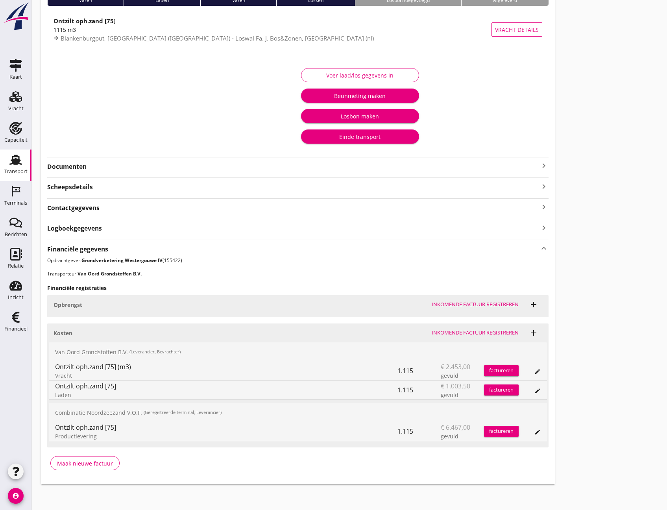
scroll to position [78, 0]
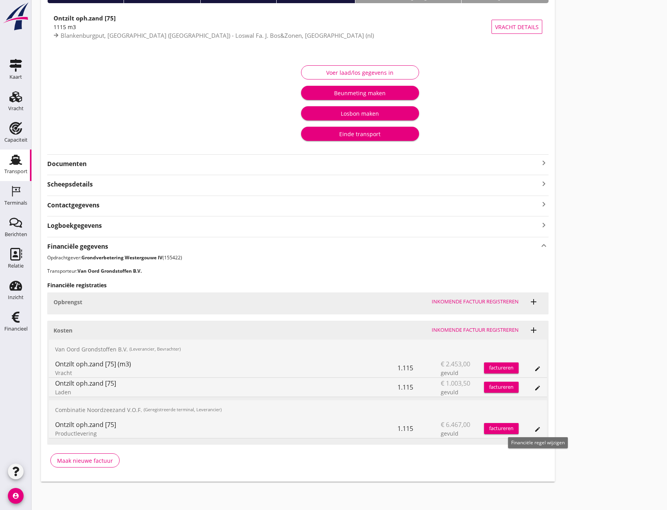
click at [537, 431] on icon "edit" at bounding box center [537, 429] width 6 height 6
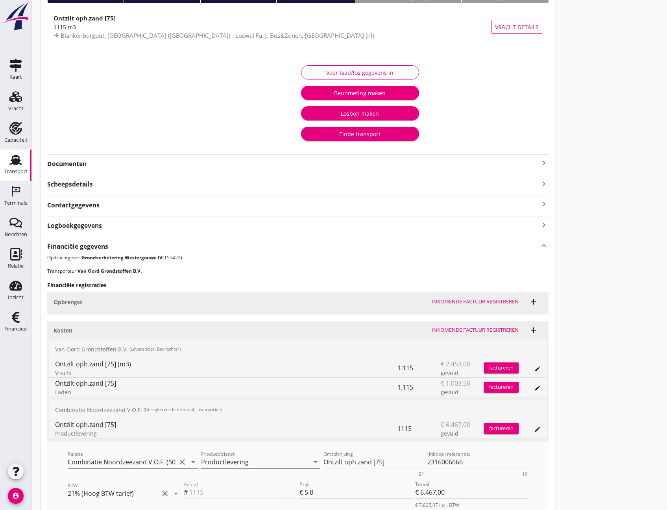
click at [339, 135] on div "Einde transport" at bounding box center [359, 134] width 105 height 8
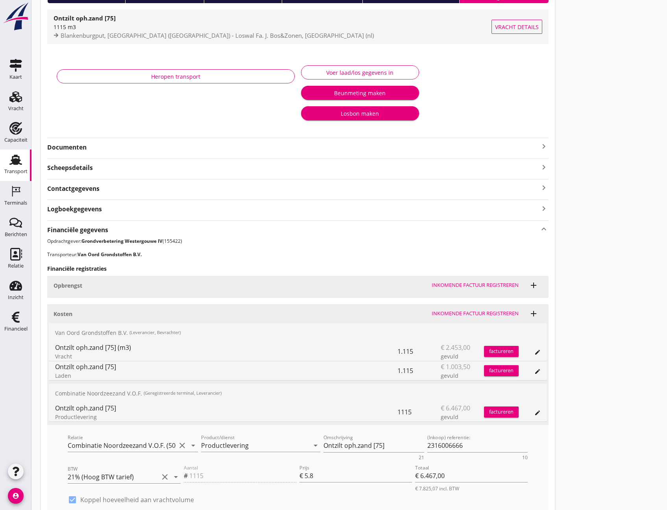
scroll to position [0, 0]
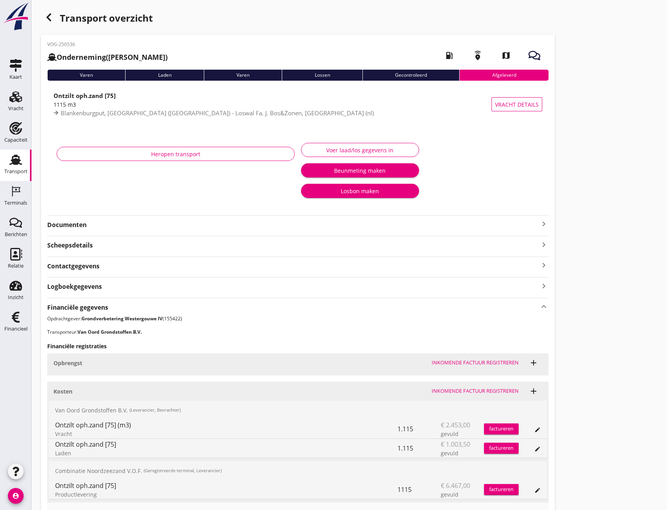
click at [52, 20] on icon "button" at bounding box center [48, 17] width 9 height 9
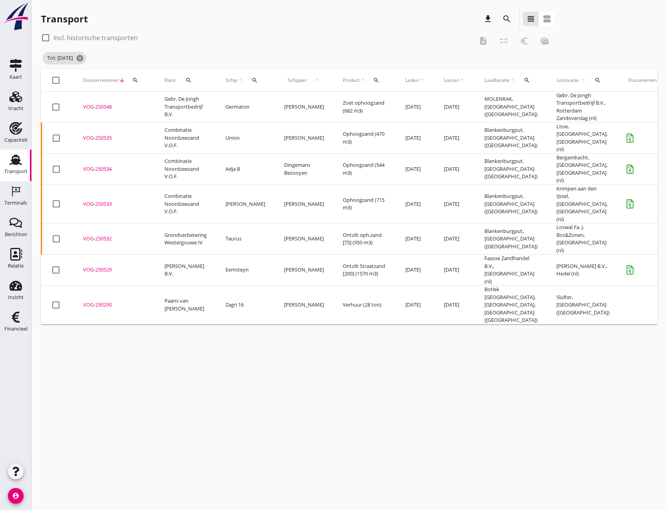
click at [100, 135] on div "VOG-250535" at bounding box center [114, 138] width 63 height 8
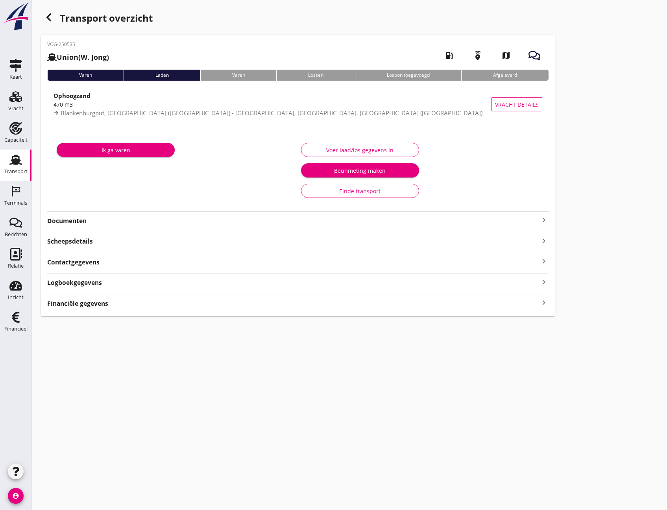
click at [544, 301] on icon "keyboard_arrow_right" at bounding box center [543, 303] width 9 height 11
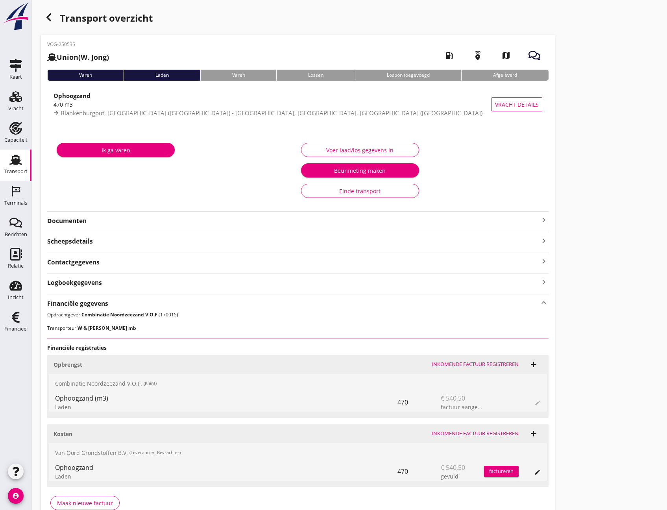
click at [372, 189] on div "Einde transport" at bounding box center [360, 191] width 105 height 8
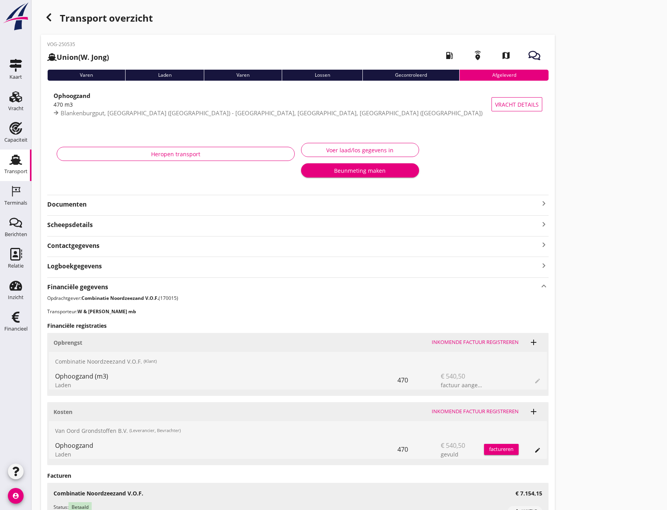
click at [54, 18] on div "button" at bounding box center [49, 17] width 16 height 16
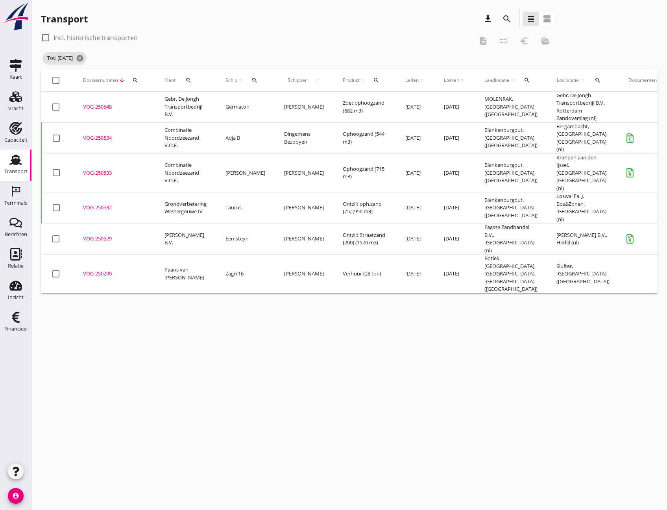
click at [110, 137] on div "VOG-250534" at bounding box center [114, 138] width 63 height 8
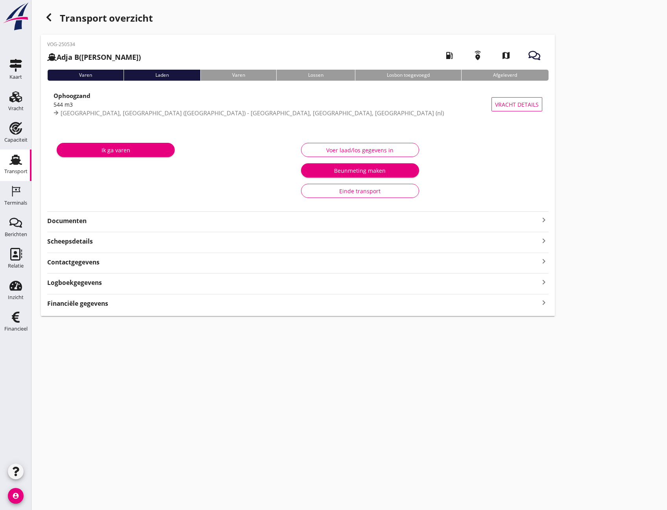
click at [548, 307] on icon "keyboard_arrow_right" at bounding box center [543, 303] width 9 height 11
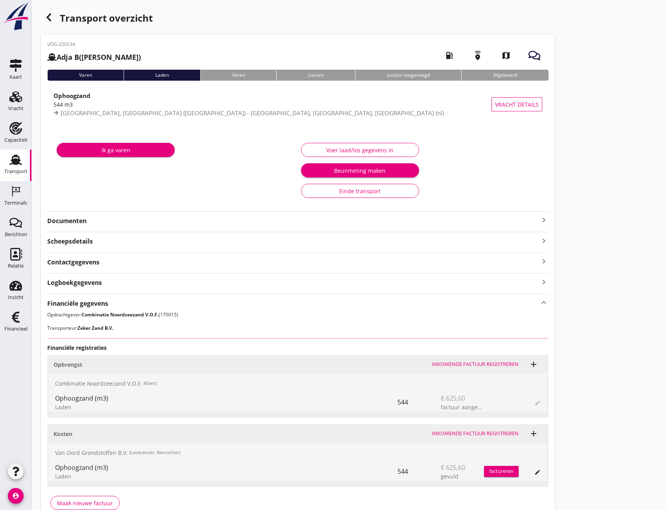
click at [366, 195] on button "Einde transport" at bounding box center [360, 191] width 118 height 14
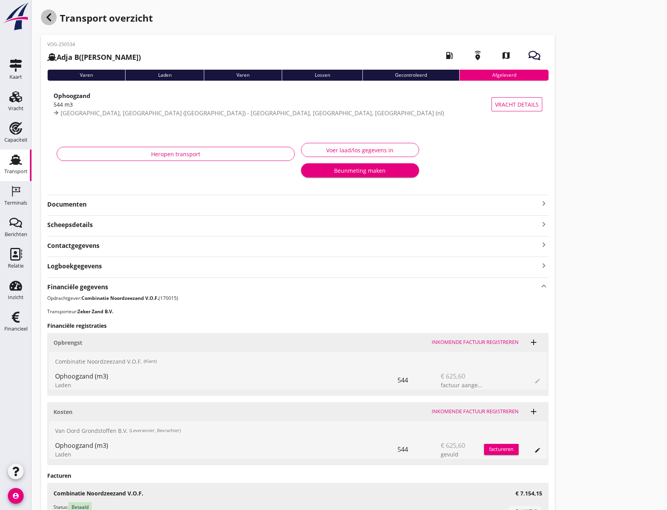
click at [47, 19] on icon "button" at bounding box center [48, 17] width 9 height 9
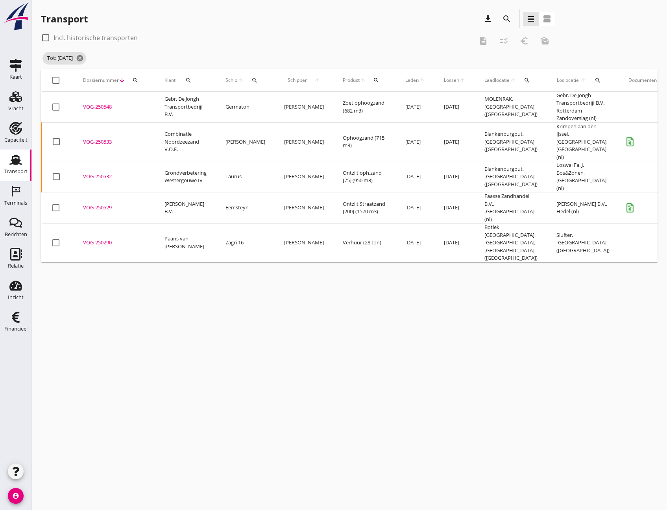
click at [101, 138] on div "VOG-250533" at bounding box center [114, 142] width 63 height 8
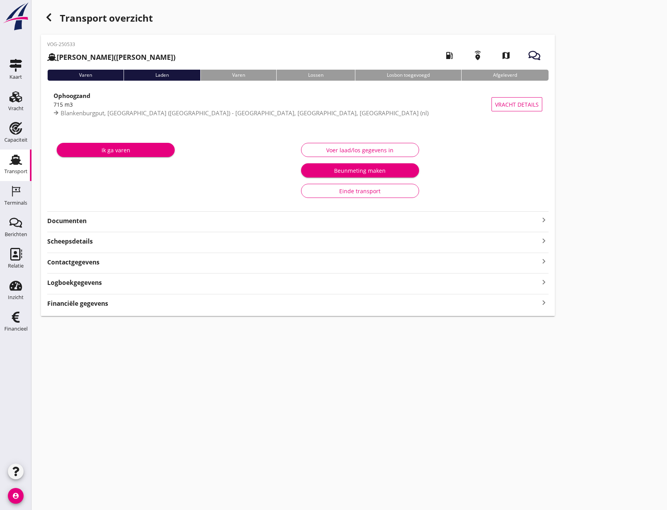
click at [544, 305] on icon "keyboard_arrow_right" at bounding box center [543, 303] width 9 height 11
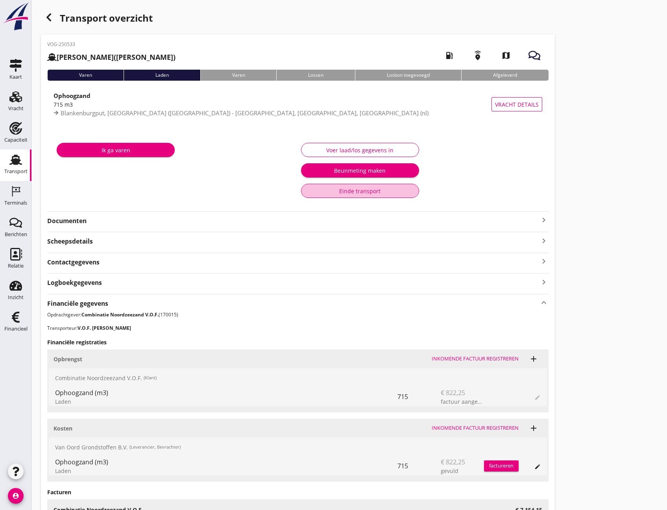
click at [320, 192] on div "Einde transport" at bounding box center [360, 191] width 105 height 8
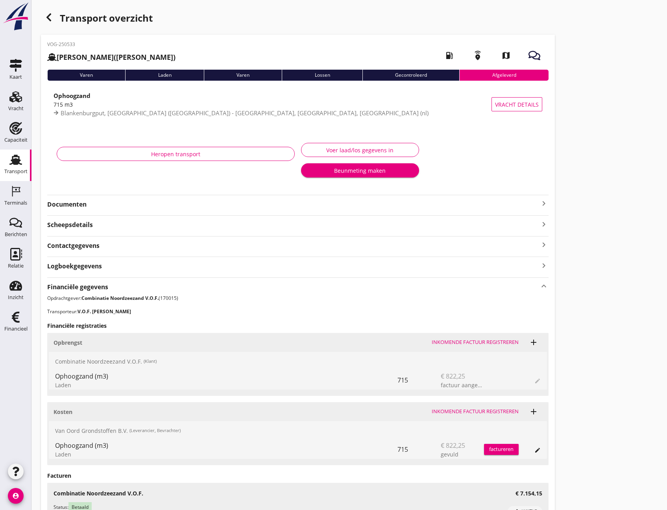
click at [50, 17] on icon "button" at bounding box center [48, 17] width 9 height 9
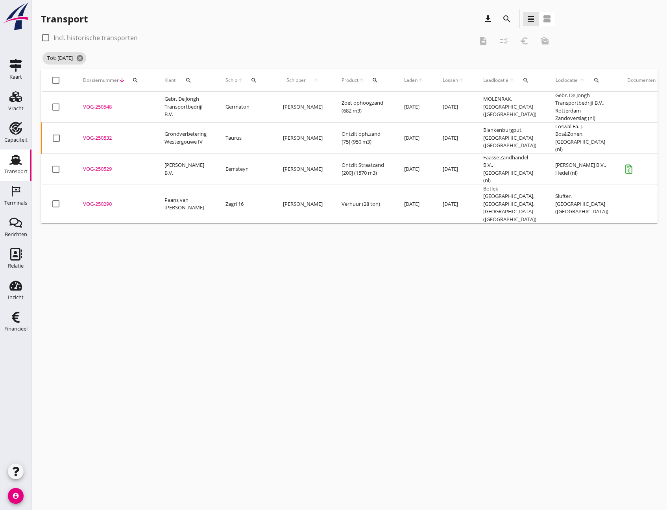
click at [101, 138] on div "VOG-250532" at bounding box center [114, 138] width 63 height 8
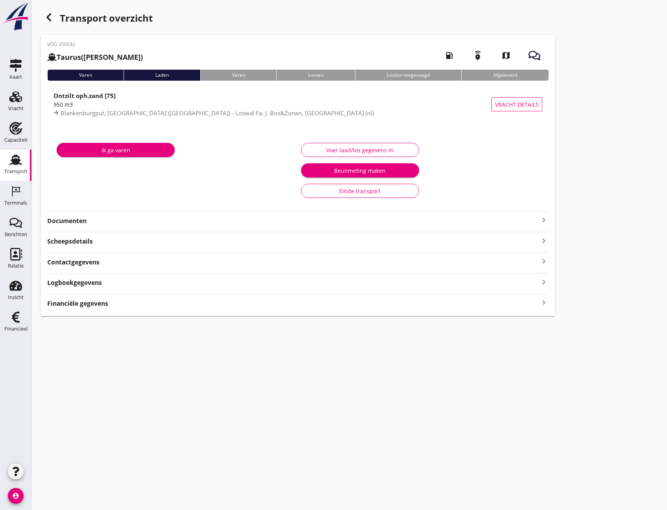
click at [543, 303] on icon "keyboard_arrow_right" at bounding box center [543, 303] width 9 height 11
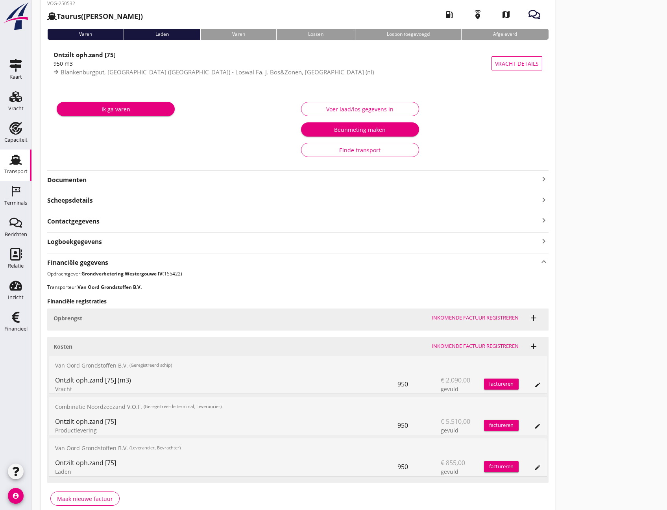
scroll to position [40, 0]
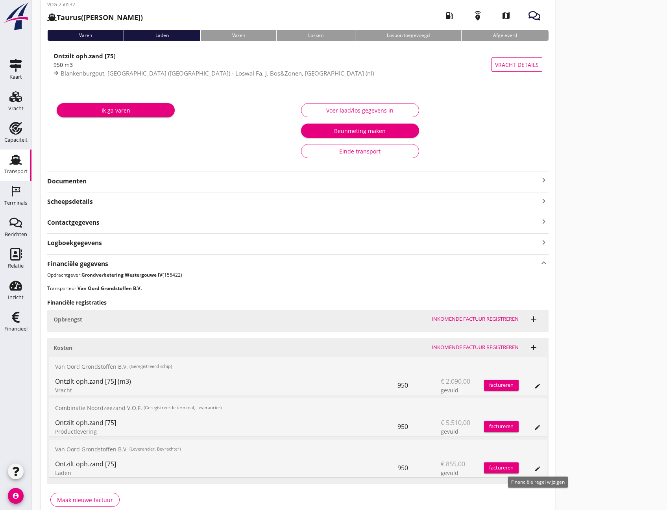
click at [537, 470] on icon "edit" at bounding box center [537, 469] width 6 height 6
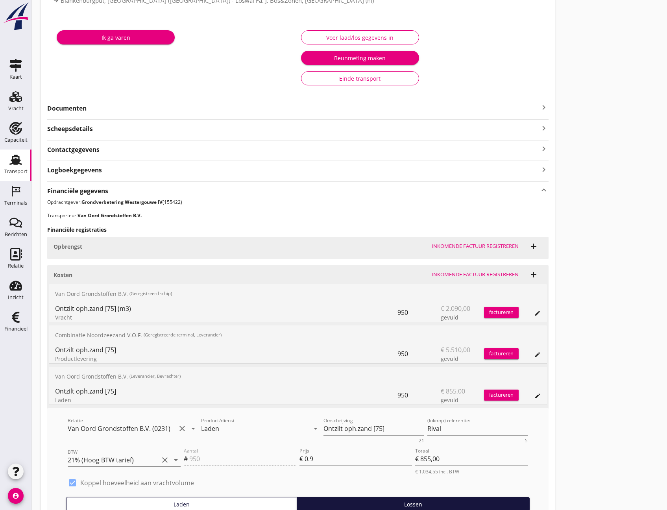
scroll to position [118, 0]
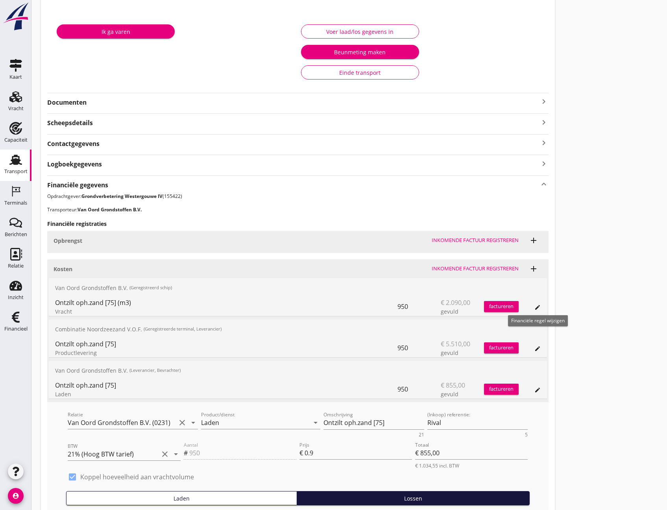
click at [534, 308] on icon "edit" at bounding box center [537, 307] width 6 height 6
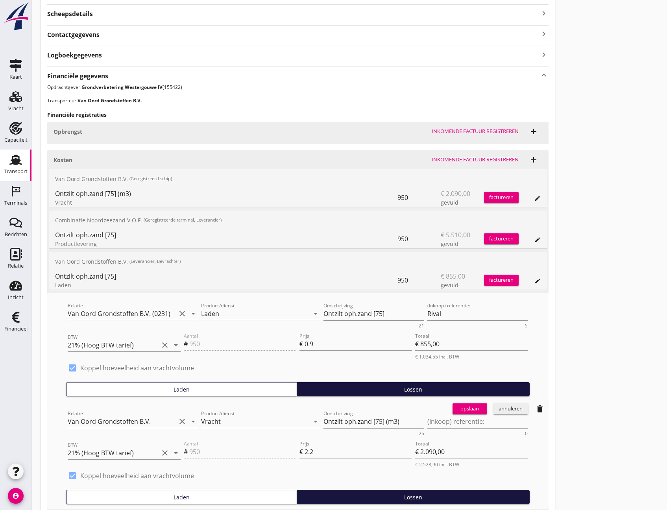
scroll to position [276, 0]
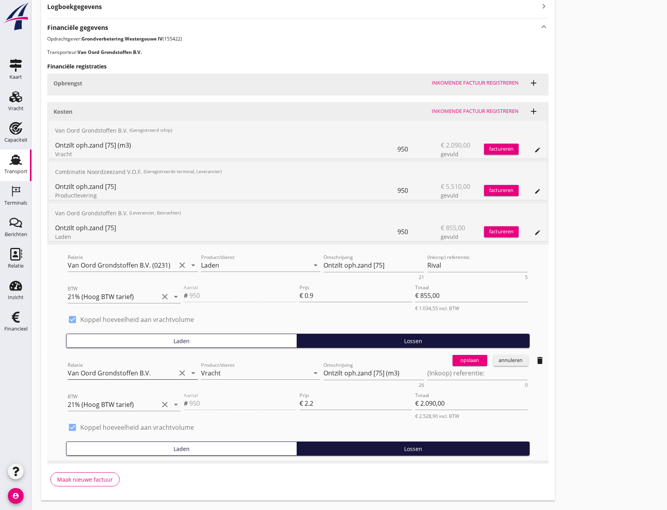
click at [153, 370] on input "Van Oord Grondstoffen B.V." at bounding box center [122, 373] width 108 height 13
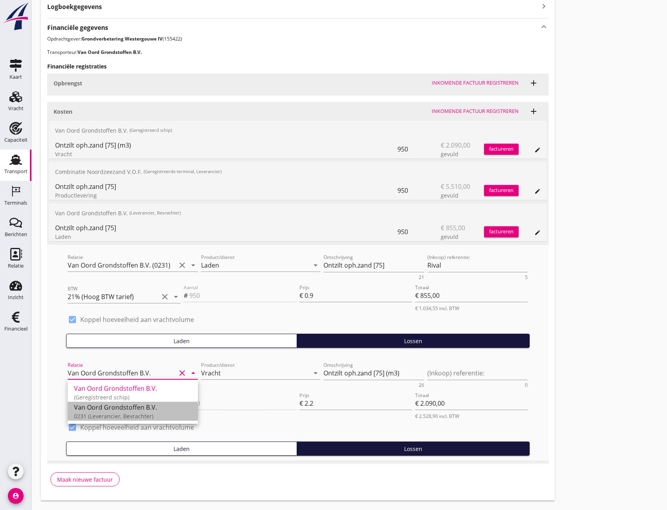
click at [125, 417] on div "0231 (Leverancier, Bevrachter)" at bounding box center [133, 416] width 118 height 8
type input "Van Oord Grondstoffen B.V. (0231)"
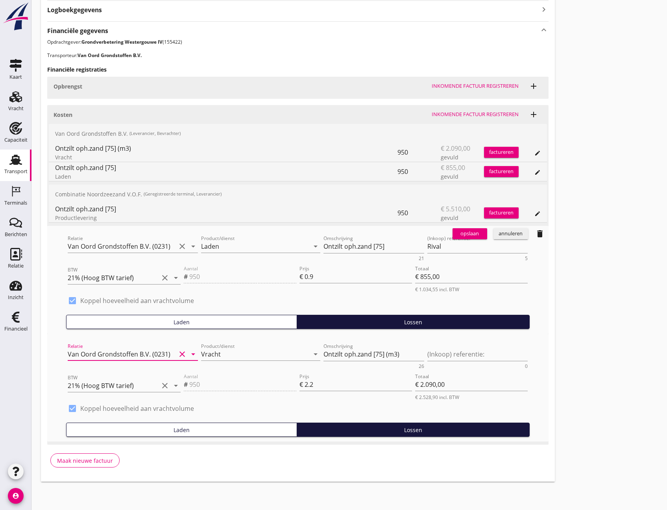
click at [464, 235] on div "opslaan" at bounding box center [470, 234] width 28 height 8
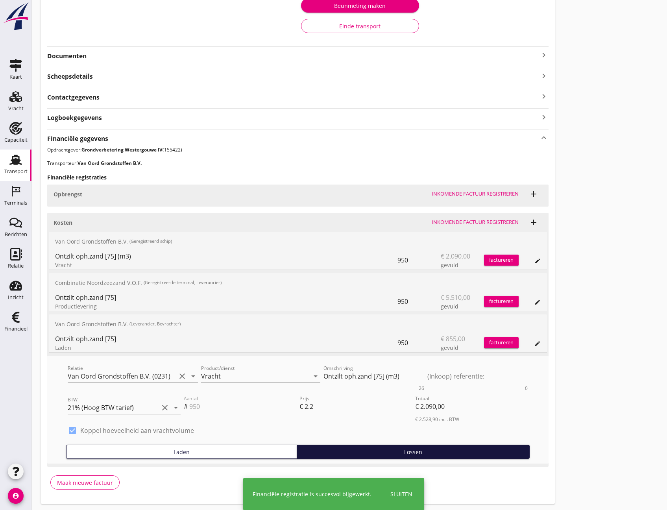
scroll to position [187, 0]
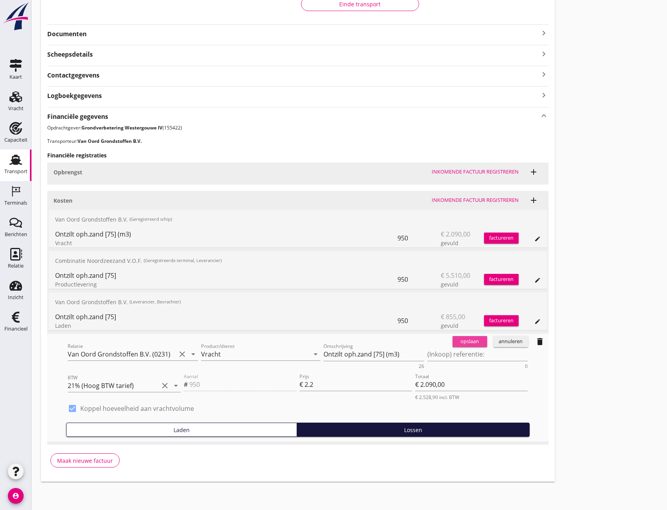
click at [462, 343] on div "opslaan" at bounding box center [470, 342] width 28 height 8
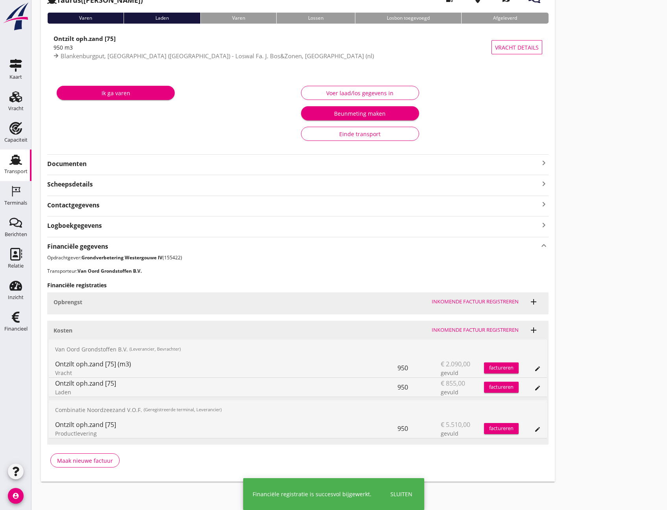
scroll to position [57, 0]
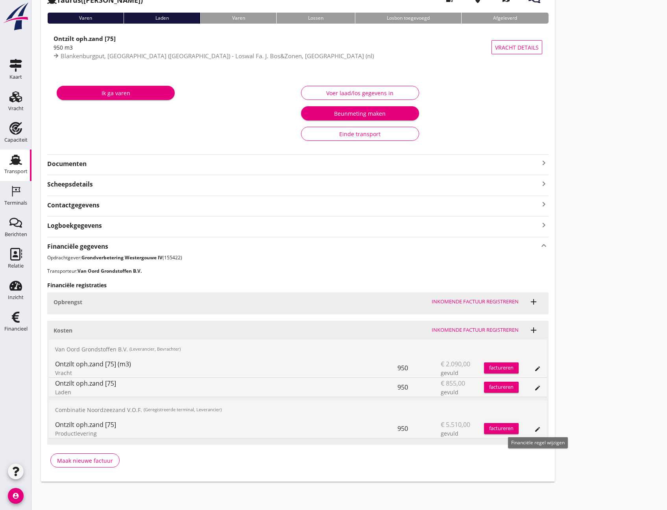
click at [536, 431] on icon "edit" at bounding box center [537, 429] width 6 height 6
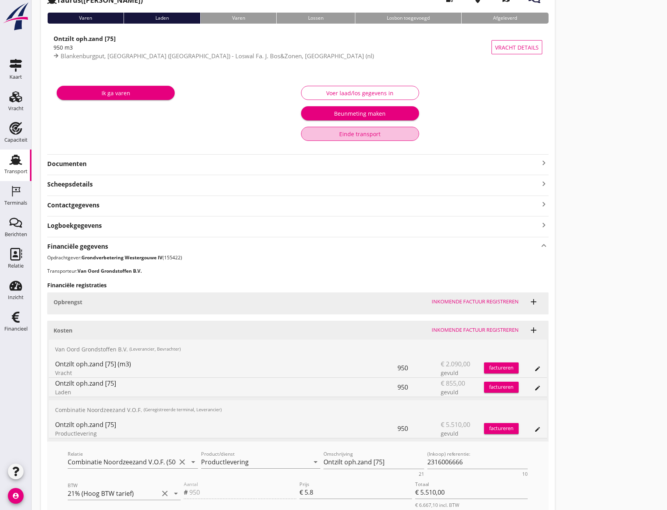
click at [343, 135] on div "Einde transport" at bounding box center [360, 134] width 105 height 8
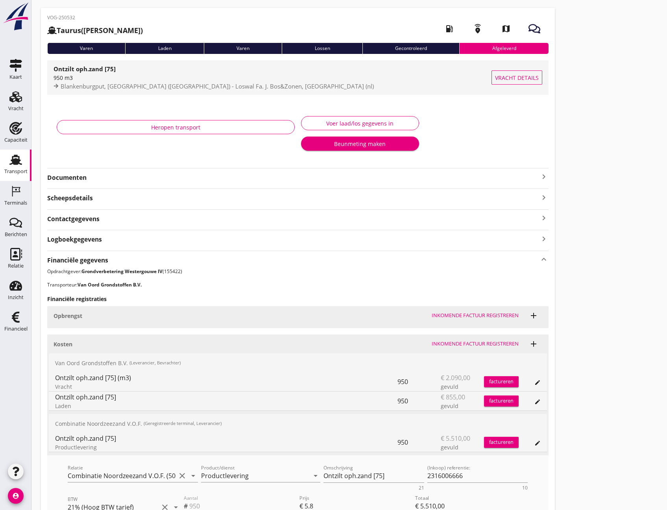
scroll to position [0, 0]
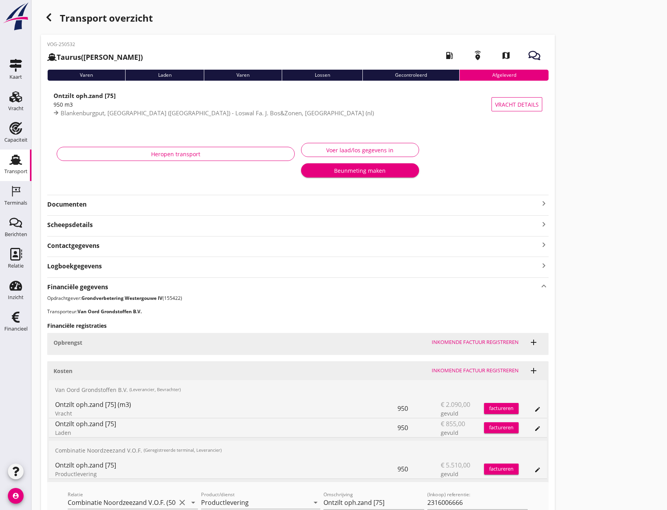
click at [52, 22] on icon "button" at bounding box center [48, 17] width 9 height 9
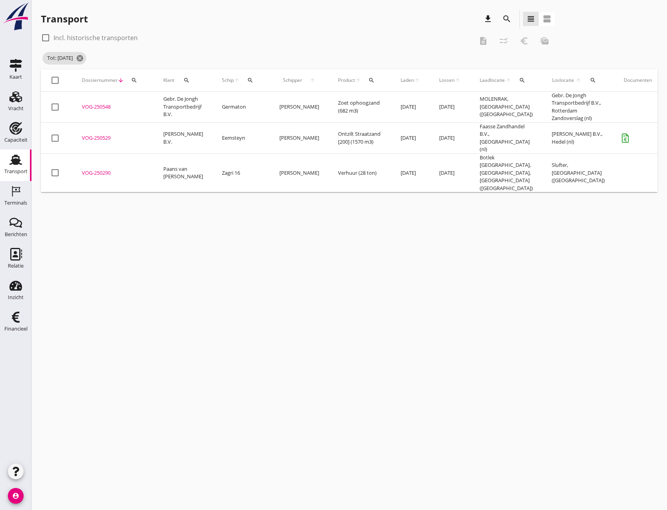
click at [105, 134] on div "VOG-250529" at bounding box center [113, 138] width 63 height 8
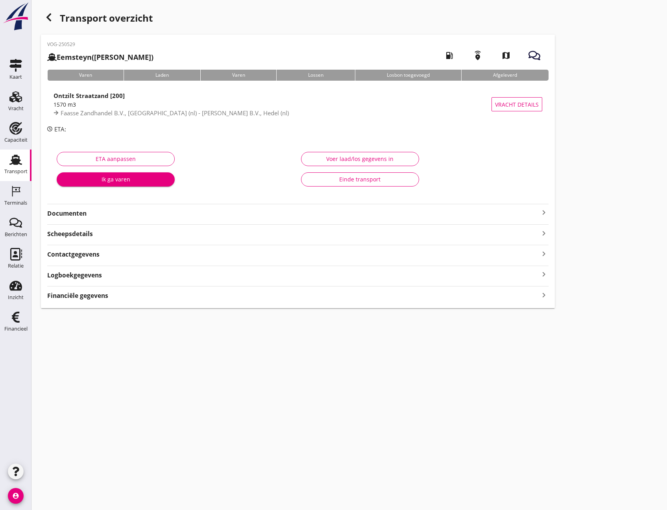
click at [543, 295] on icon "keyboard_arrow_right" at bounding box center [543, 295] width 9 height 11
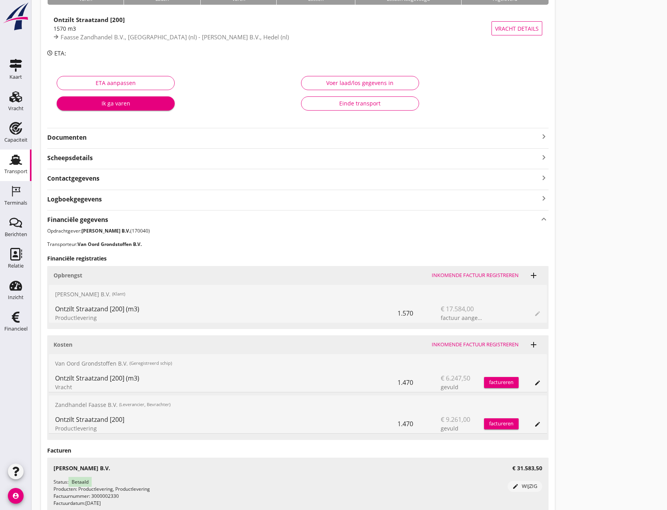
scroll to position [79, 0]
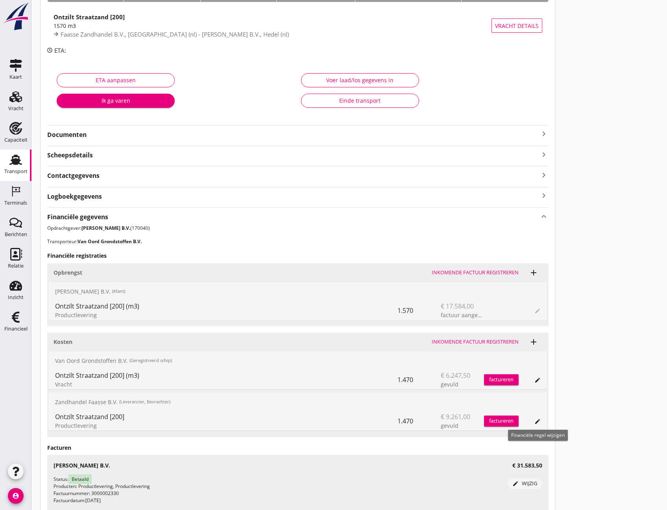
click at [540, 420] on icon "edit" at bounding box center [537, 421] width 6 height 6
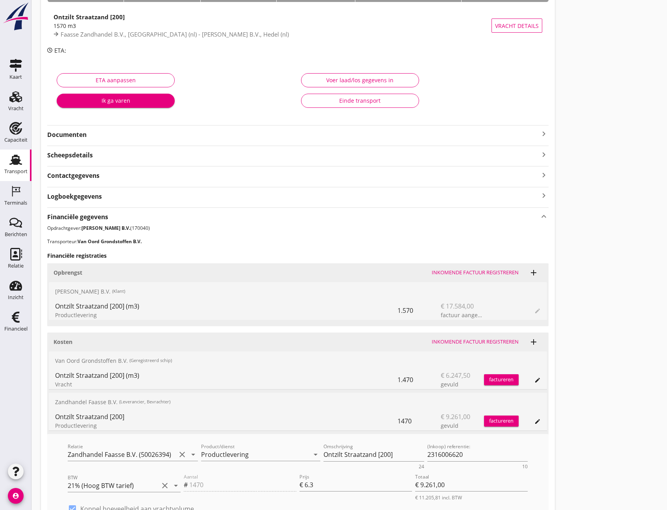
click at [353, 102] on div "Einde transport" at bounding box center [360, 100] width 105 height 8
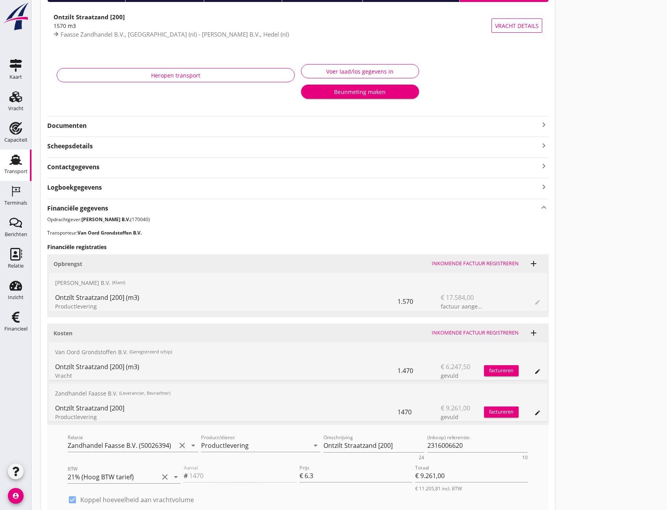
scroll to position [0, 0]
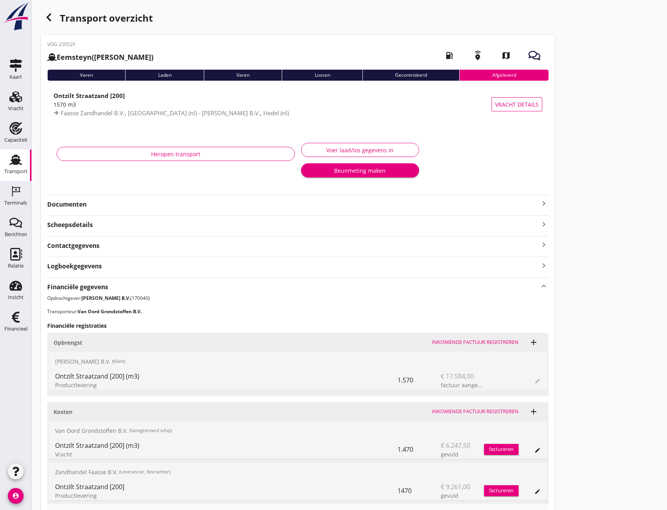
click at [47, 20] on icon "button" at bounding box center [48, 17] width 9 height 9
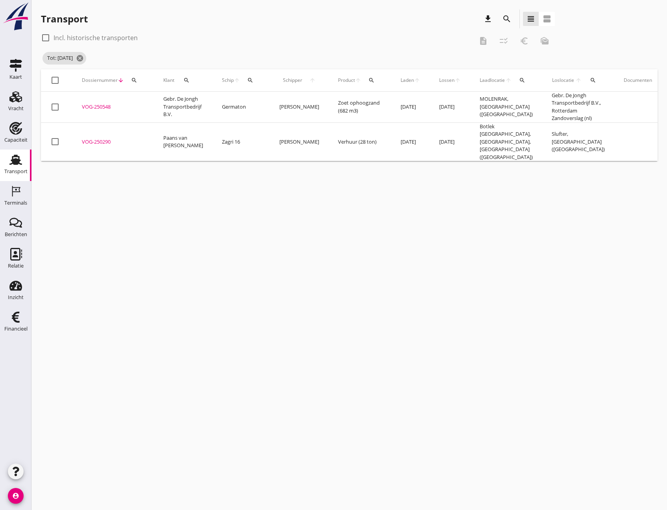
click at [517, 313] on div "cancel You are impersonating another user. Transport download search view_headl…" at bounding box center [349, 255] width 636 height 510
click at [531, 438] on div "cancel You are impersonating another user. Transport download search view_headl…" at bounding box center [349, 255] width 636 height 510
click at [578, 230] on div "cancel You are impersonating another user. Transport download search view_headl…" at bounding box center [349, 255] width 636 height 510
click at [84, 59] on icon "cancel" at bounding box center [80, 58] width 8 height 8
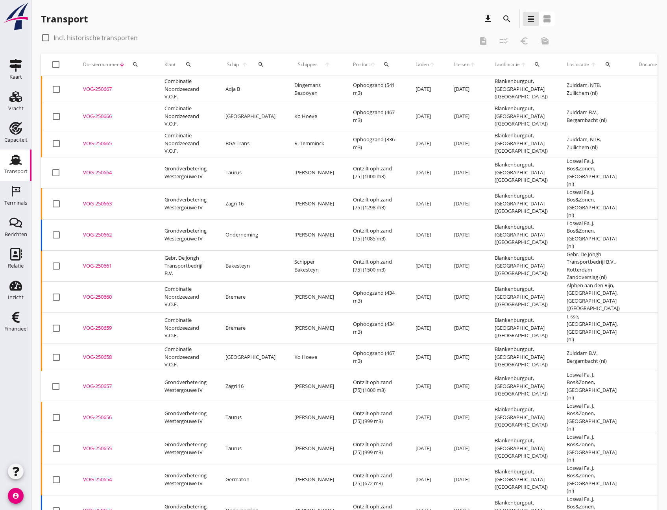
click at [505, 20] on icon "search" at bounding box center [506, 18] width 9 height 9
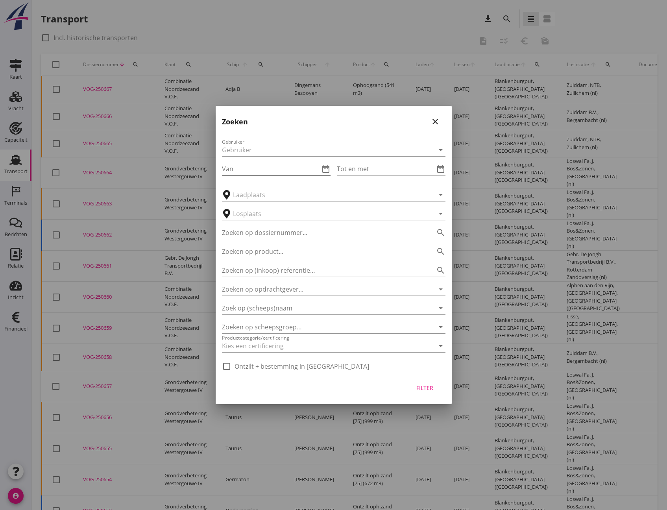
click at [283, 165] on input "Van" at bounding box center [271, 169] width 98 height 13
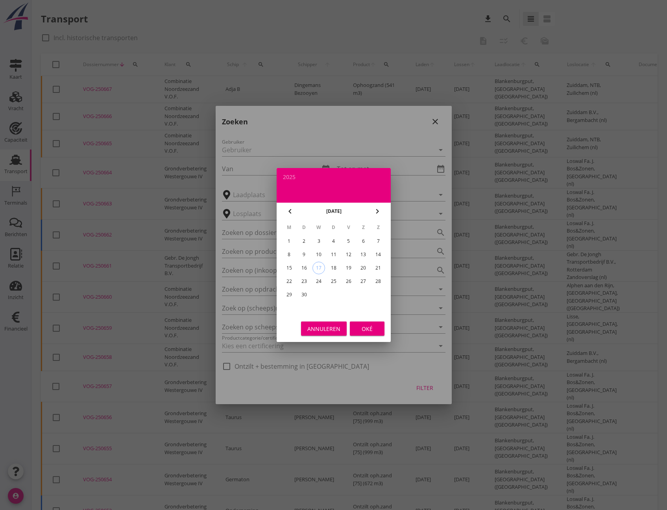
click at [288, 257] on div "8" at bounding box center [289, 254] width 13 height 13
type input "[DATE]"
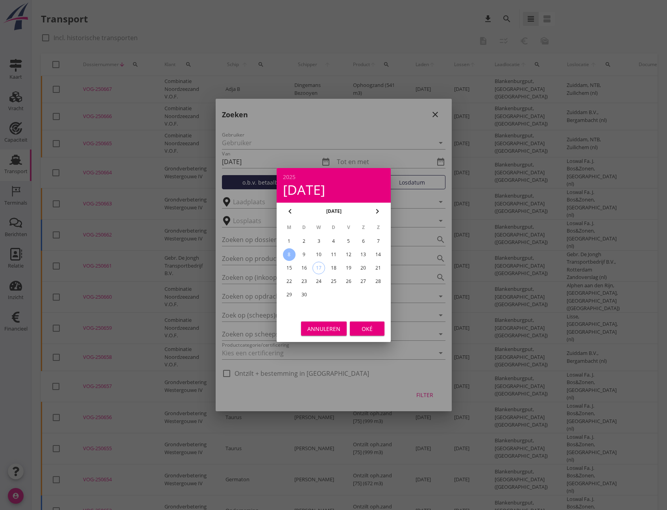
click at [373, 336] on div "Annuleren Oké" at bounding box center [334, 328] width 114 height 27
click at [372, 331] on div "Oké" at bounding box center [367, 329] width 22 height 8
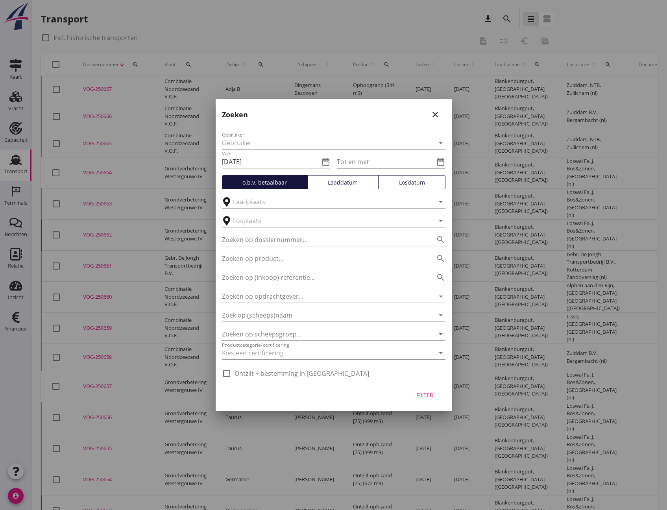
click at [435, 163] on div "date_range" at bounding box center [439, 161] width 11 height 9
click at [410, 163] on input "Tot en met" at bounding box center [386, 161] width 98 height 13
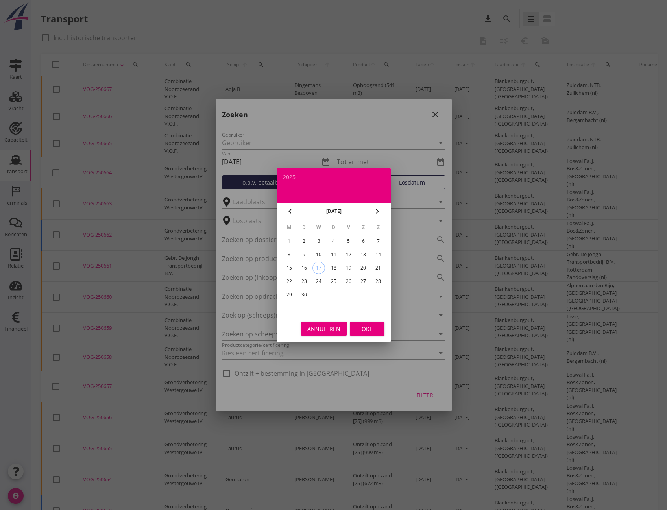
click at [364, 256] on div "13" at bounding box center [363, 254] width 13 height 13
type input "[DATE]"
click at [364, 329] on div "Oké" at bounding box center [367, 329] width 22 height 8
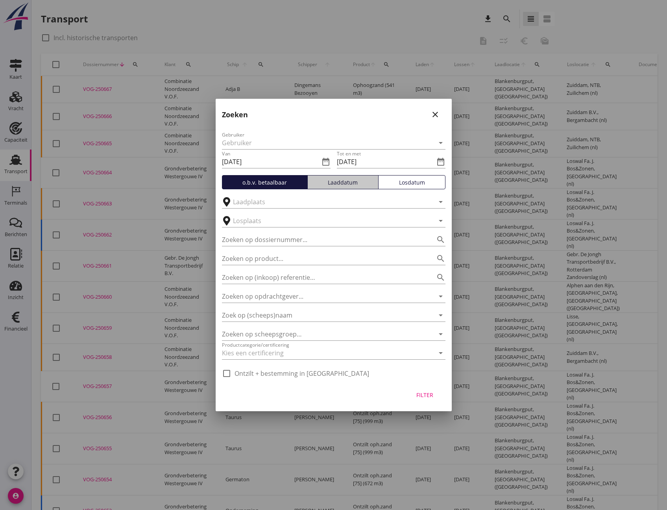
click at [332, 182] on div "Laaddatum" at bounding box center [343, 182] width 64 height 8
click at [428, 396] on div "Filter" at bounding box center [425, 395] width 22 height 8
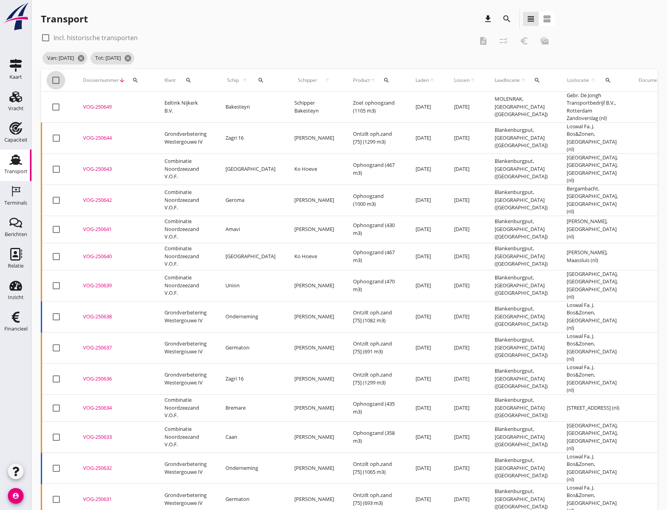
click at [57, 80] on div at bounding box center [55, 80] width 13 height 13
checkbox input "true"
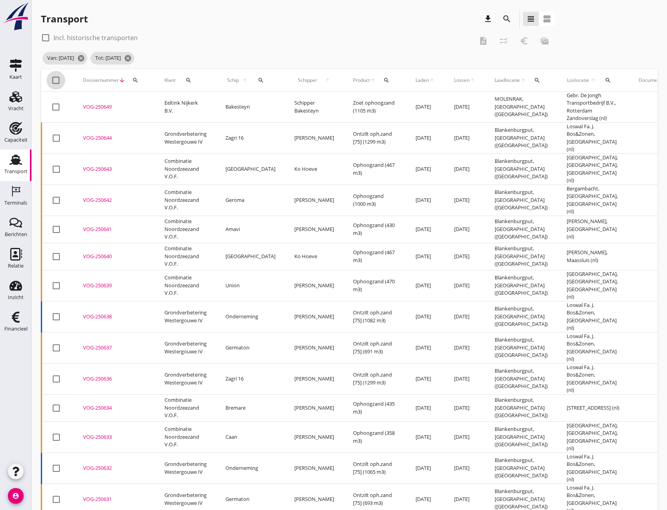
checkbox input "true"
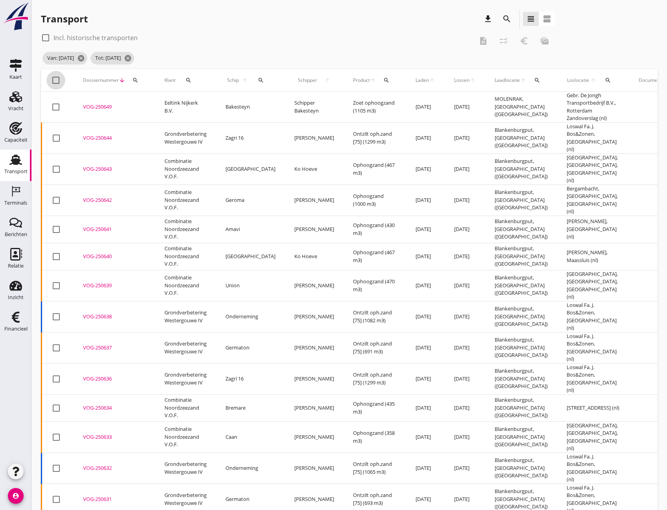
checkbox input "true"
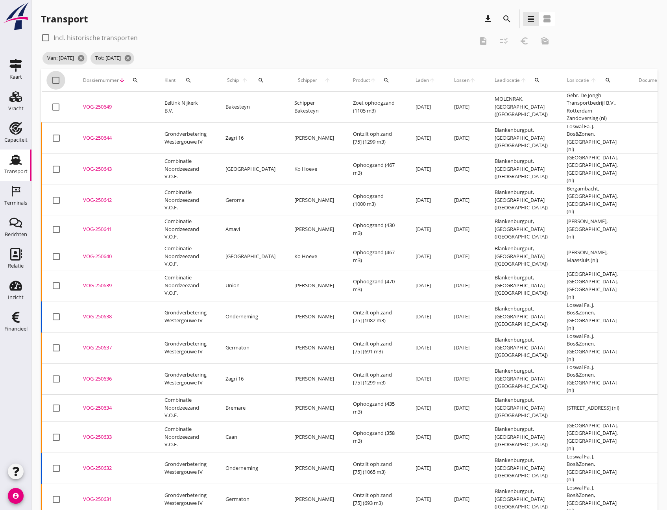
checkbox input "true"
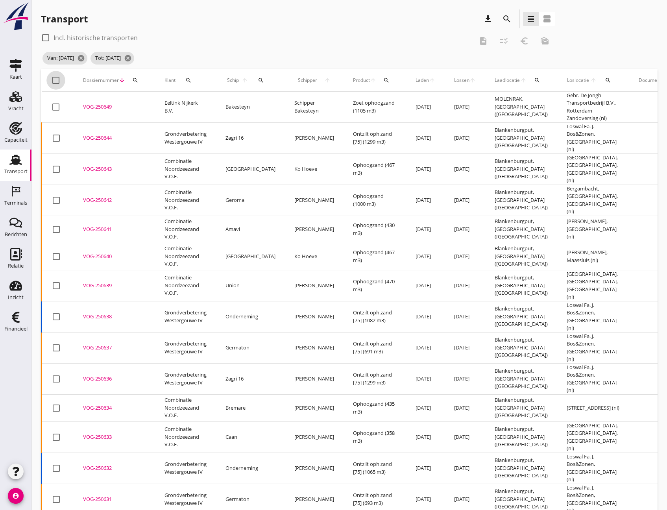
checkbox input "true"
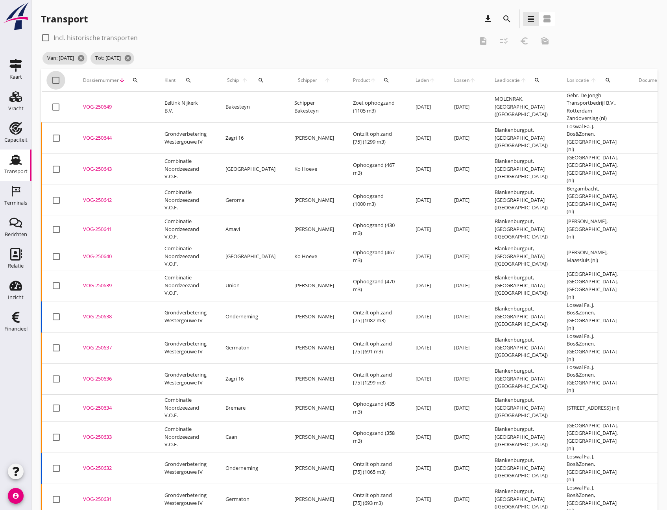
checkbox input "true"
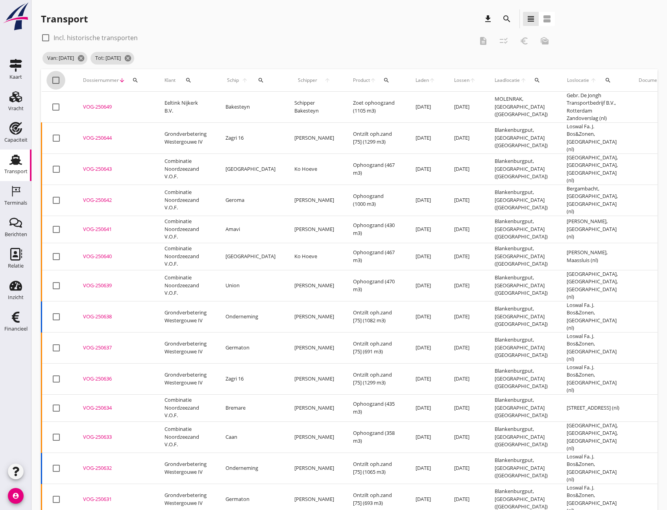
checkbox input "true"
click at [500, 41] on icon "checklist_rtl" at bounding box center [503, 40] width 9 height 9
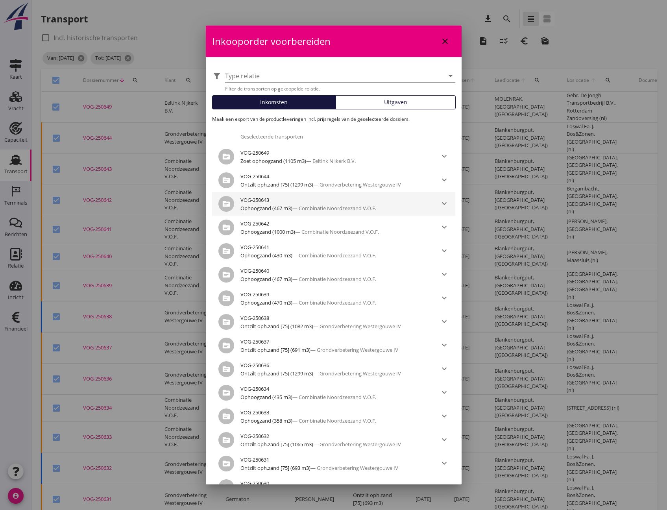
scroll to position [79, 0]
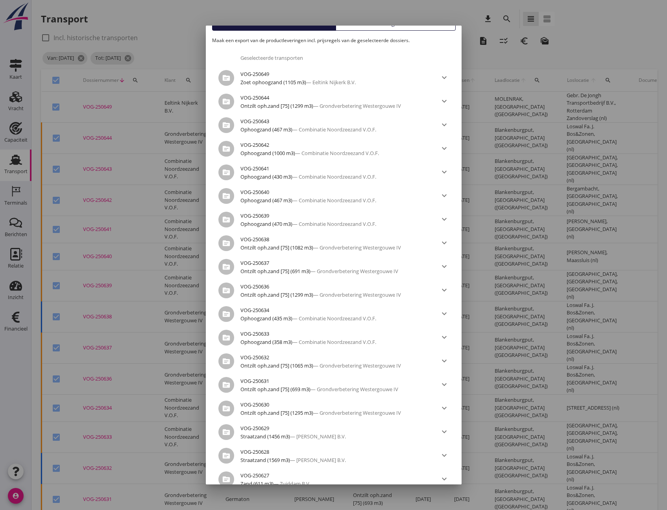
click at [399, 31] on div "filter_alt Type relatie arrow_drop_down Filter de transporten op gekoppelde rel…" at bounding box center [334, 421] width 256 height 887
click at [398, 28] on span "Uitgaven" at bounding box center [395, 23] width 23 height 8
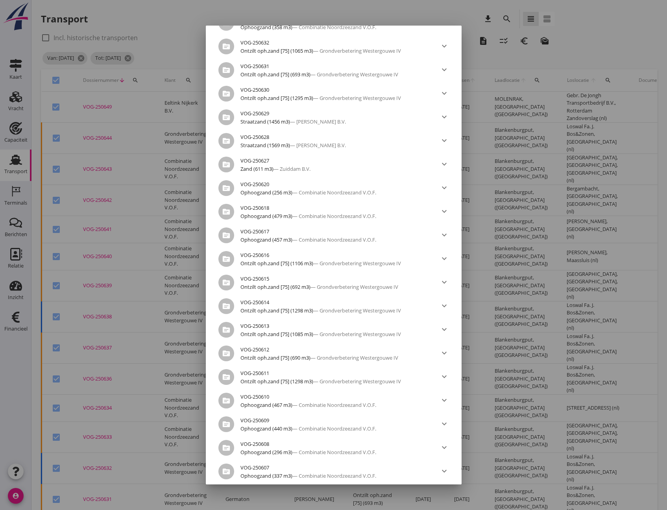
scroll to position [486, 0]
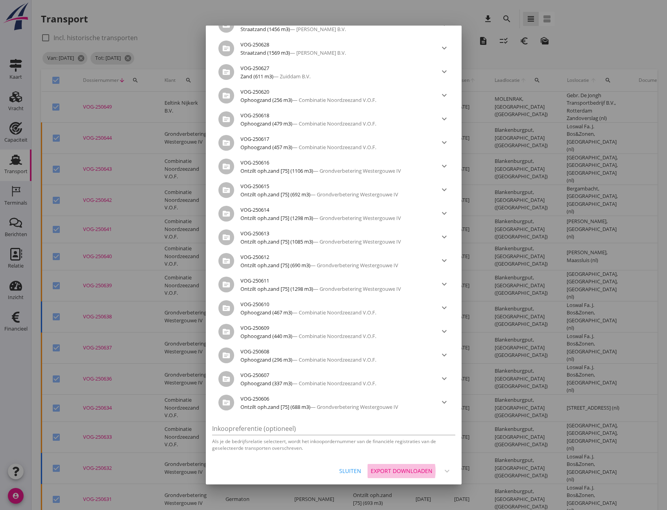
click at [394, 470] on div "Export downloaden" at bounding box center [402, 471] width 62 height 8
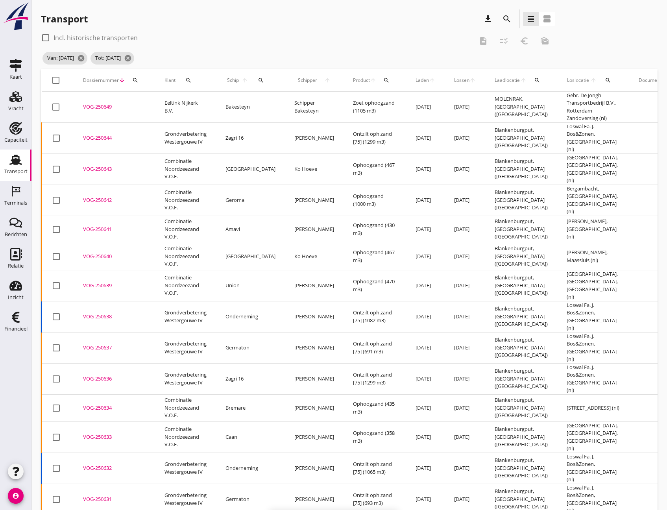
checkbox input "false"
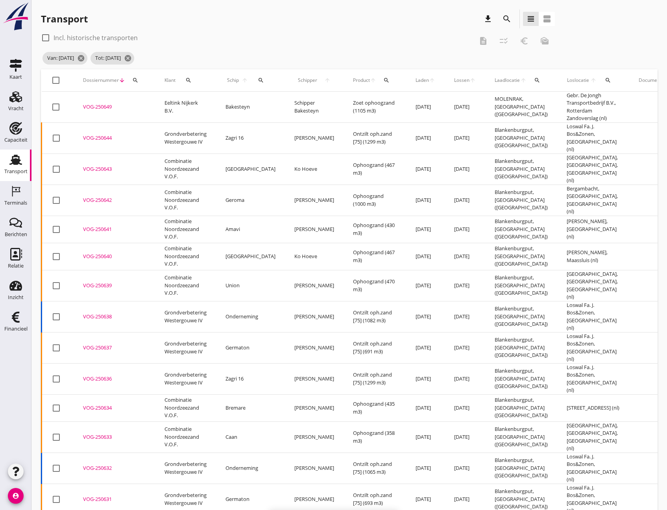
checkbox input "false"
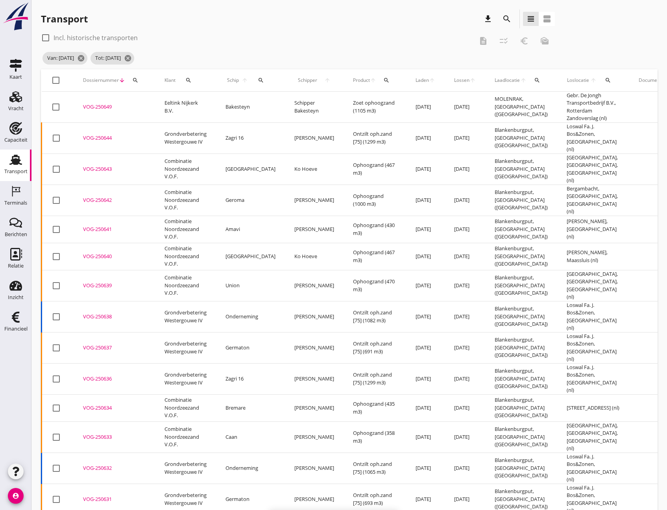
checkbox input "false"
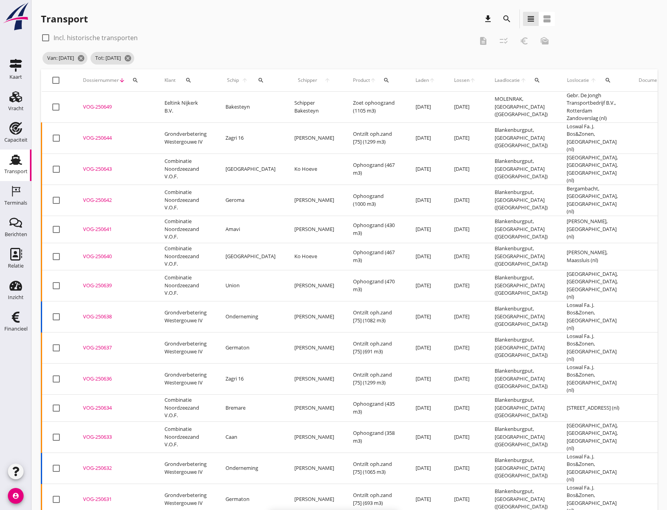
checkbox input "false"
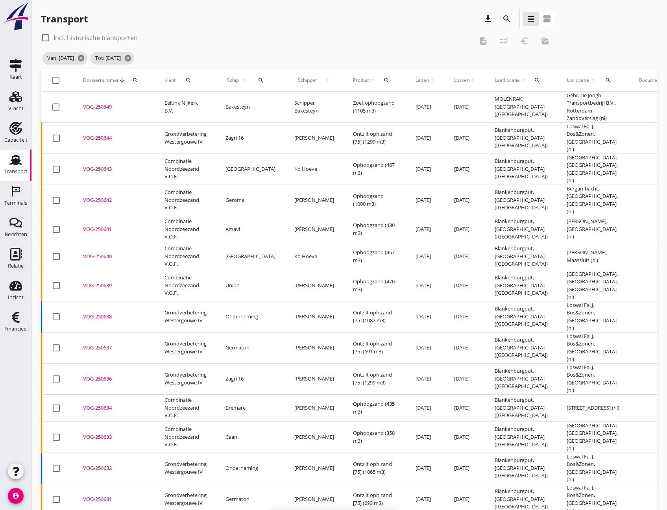
checkbox input "false"
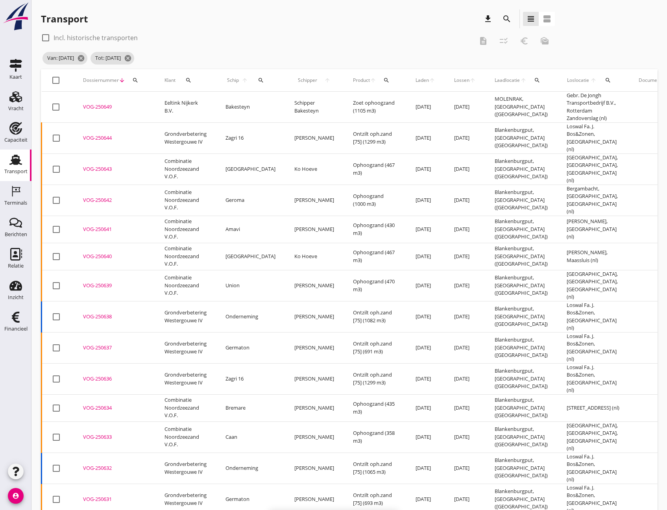
checkbox input "false"
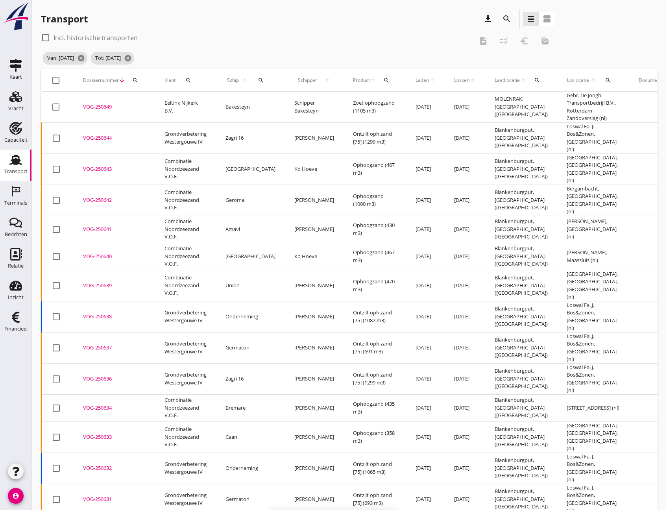
checkbox input "false"
click at [132, 57] on icon "cancel" at bounding box center [128, 58] width 8 height 8
click at [85, 55] on icon "cancel" at bounding box center [81, 58] width 8 height 8
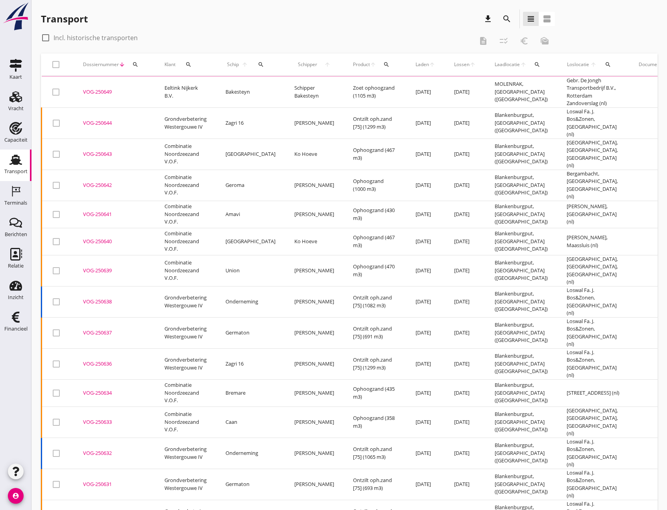
click at [136, 67] on icon "search" at bounding box center [135, 64] width 6 height 6
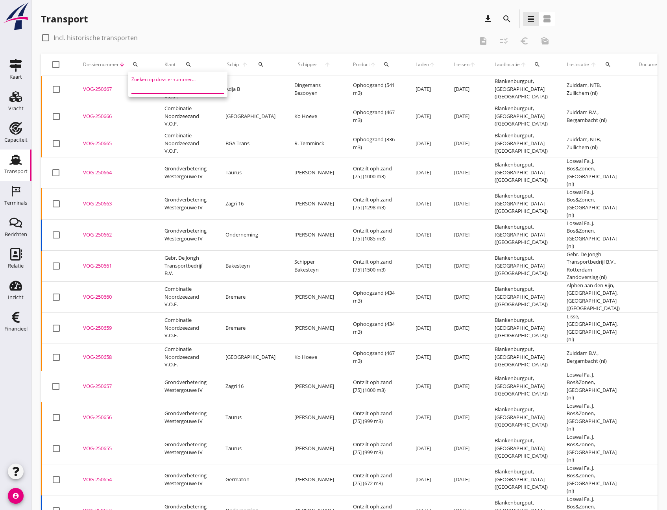
paste input "VOG-250606"
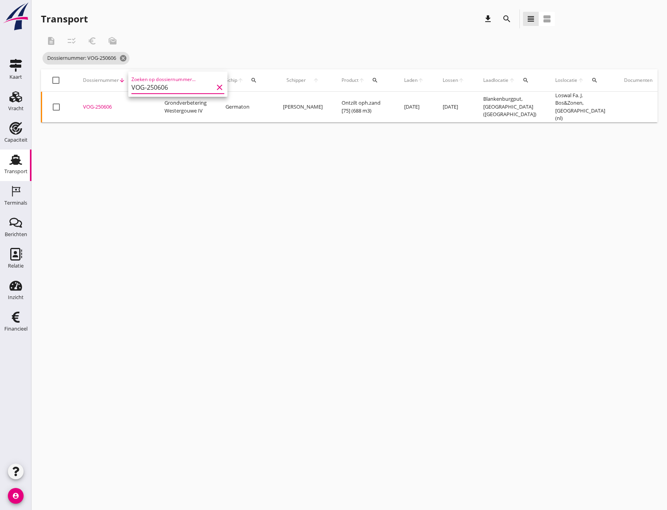
type input "VOG-250606"
click at [99, 105] on div "VOG-250606" at bounding box center [114, 107] width 63 height 8
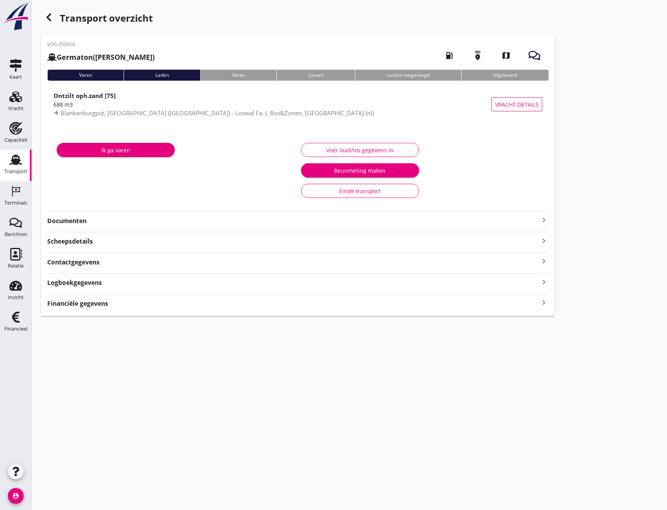
click at [540, 305] on icon "keyboard_arrow_right" at bounding box center [543, 303] width 9 height 11
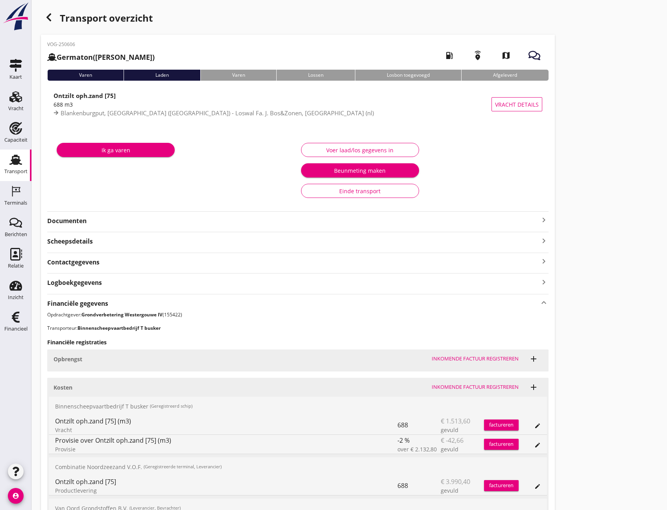
click at [633, 185] on div "Transport overzicht VOG-250606 Germaton ([PERSON_NAME]) local_gas_station emerg…" at bounding box center [349, 295] width 636 height 590
click at [650, 189] on div "Transport overzicht VOG-250606 Germaton ([PERSON_NAME]) local_gas_station emerg…" at bounding box center [349, 295] width 636 height 590
